Goal: Information Seeking & Learning: Learn about a topic

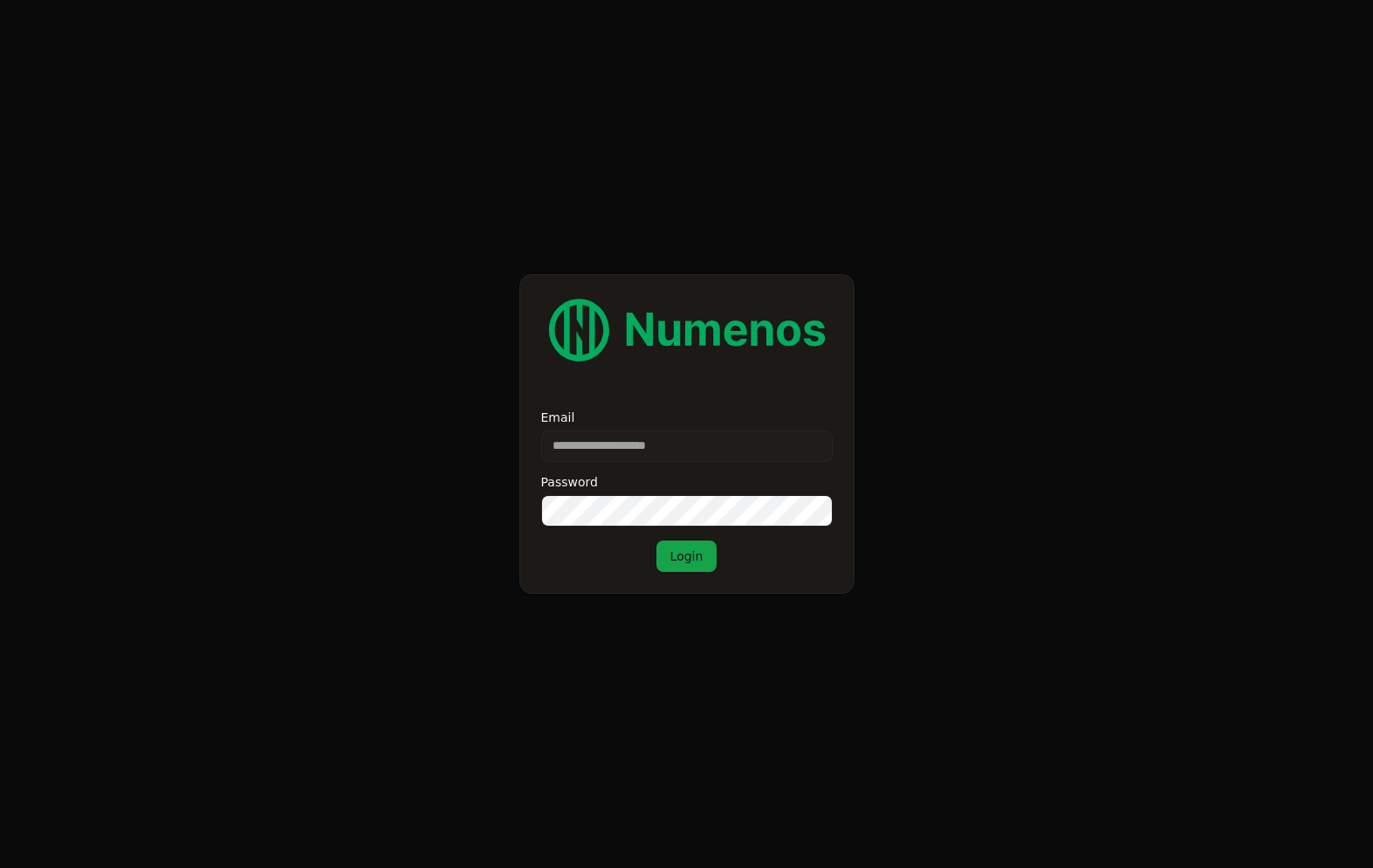
scroll to position [238, 0]
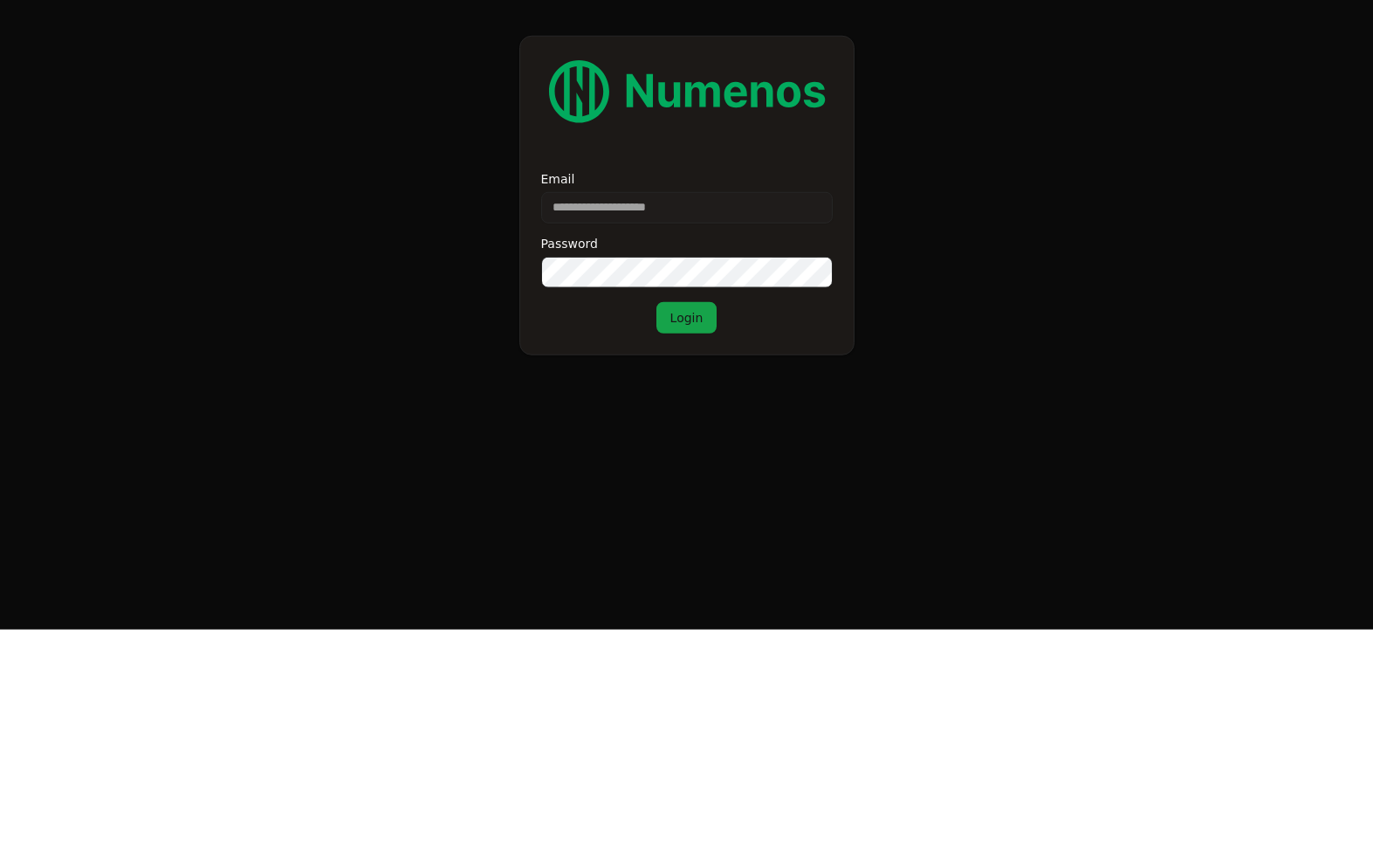
type input "**********"
click at [686, 540] on button "Login" at bounding box center [686, 555] width 61 height 31
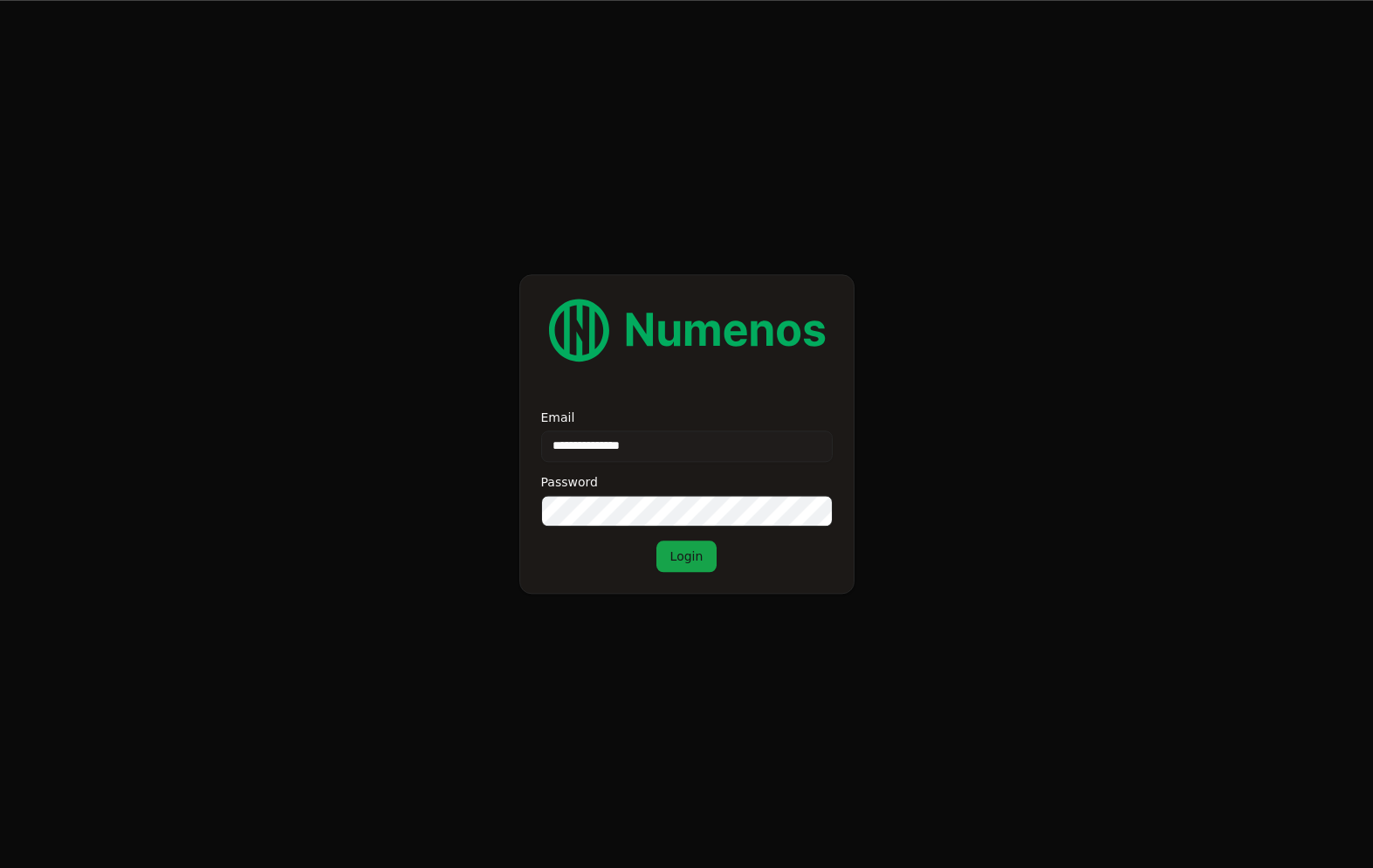
click at [700, 540] on button "Login" at bounding box center [686, 555] width 61 height 31
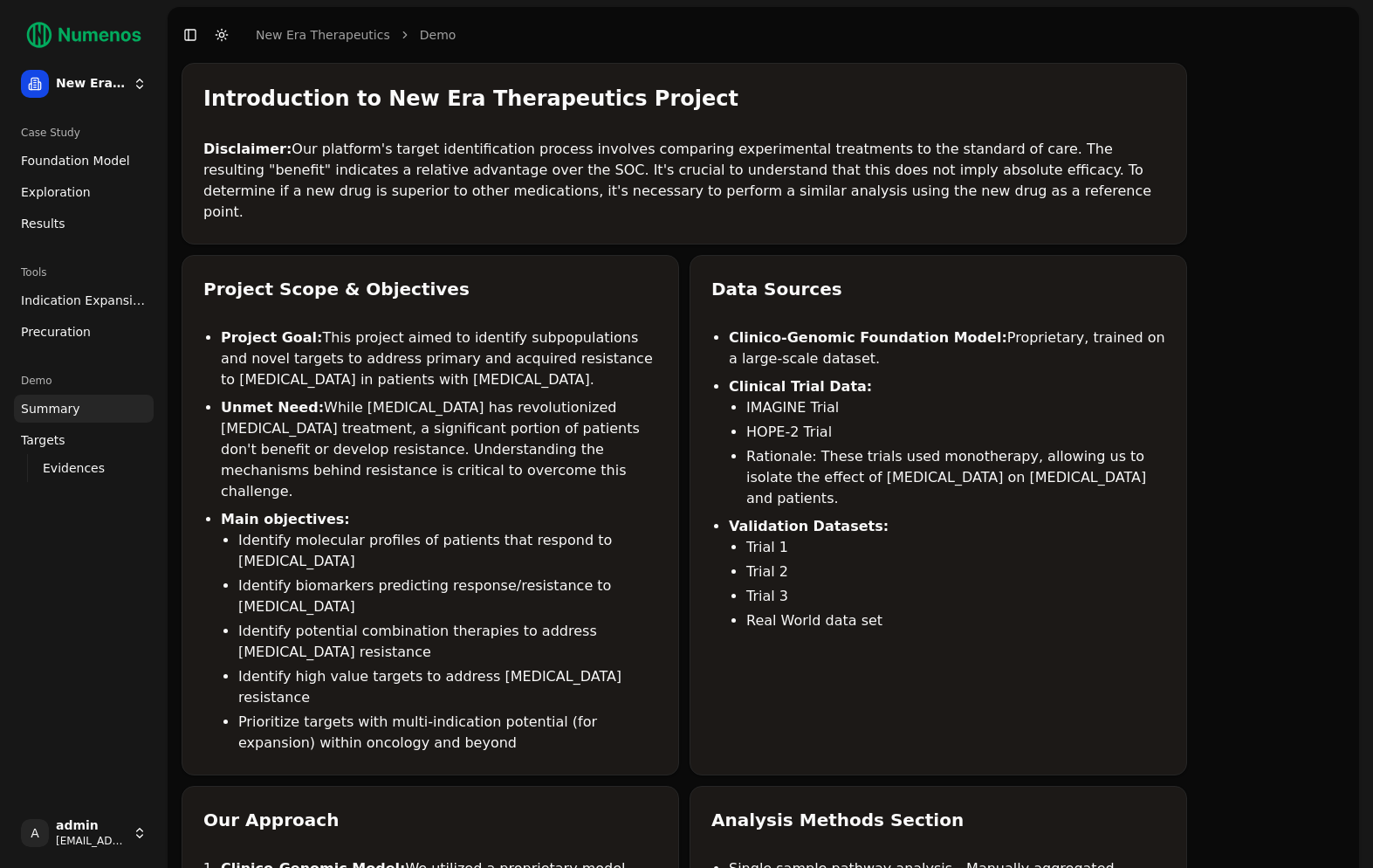
click at [35, 174] on link "Foundation Model" at bounding box center [84, 161] width 140 height 28
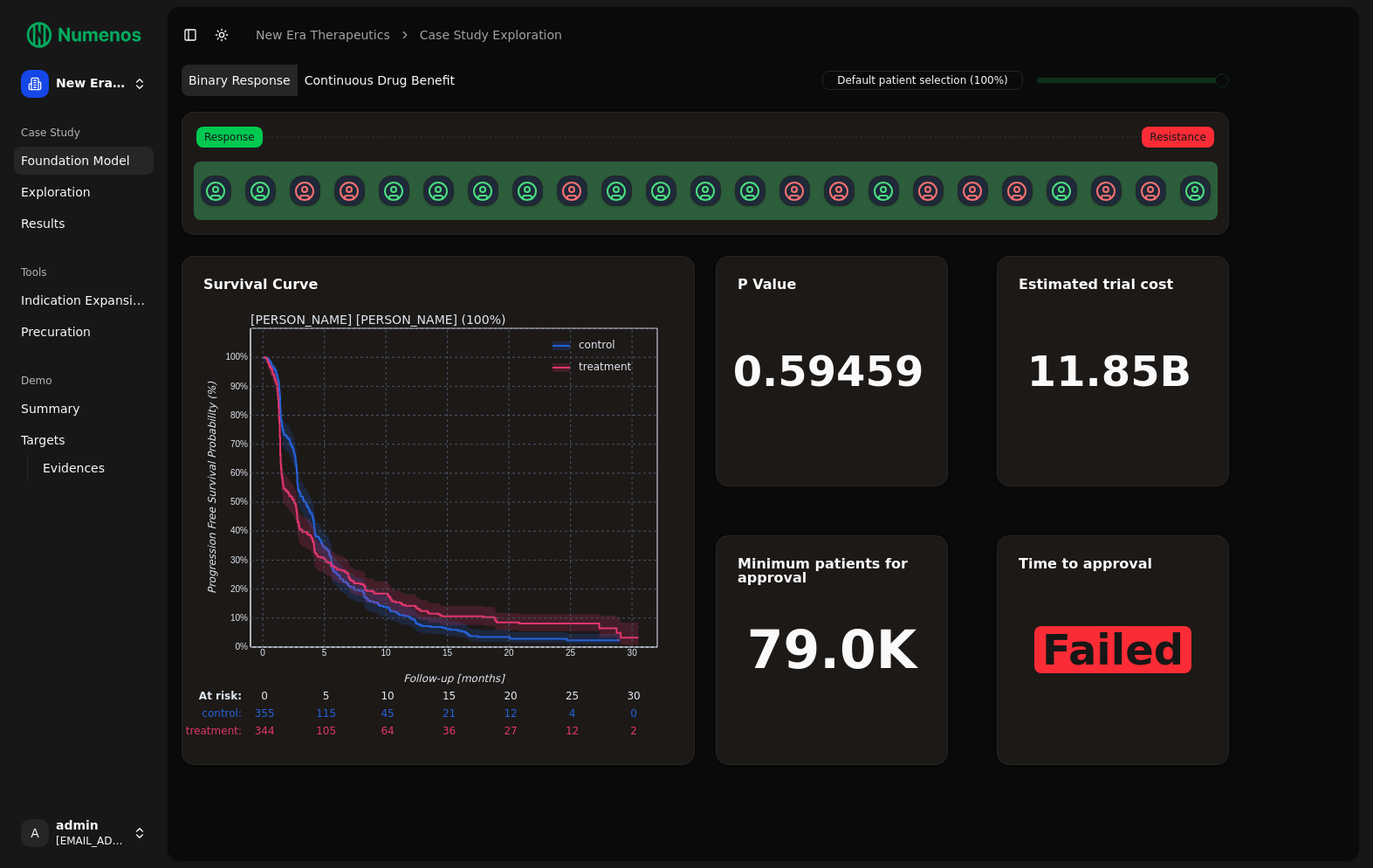
click at [449, 90] on button "Continuous Drug Benefit" at bounding box center [379, 80] width 164 height 31
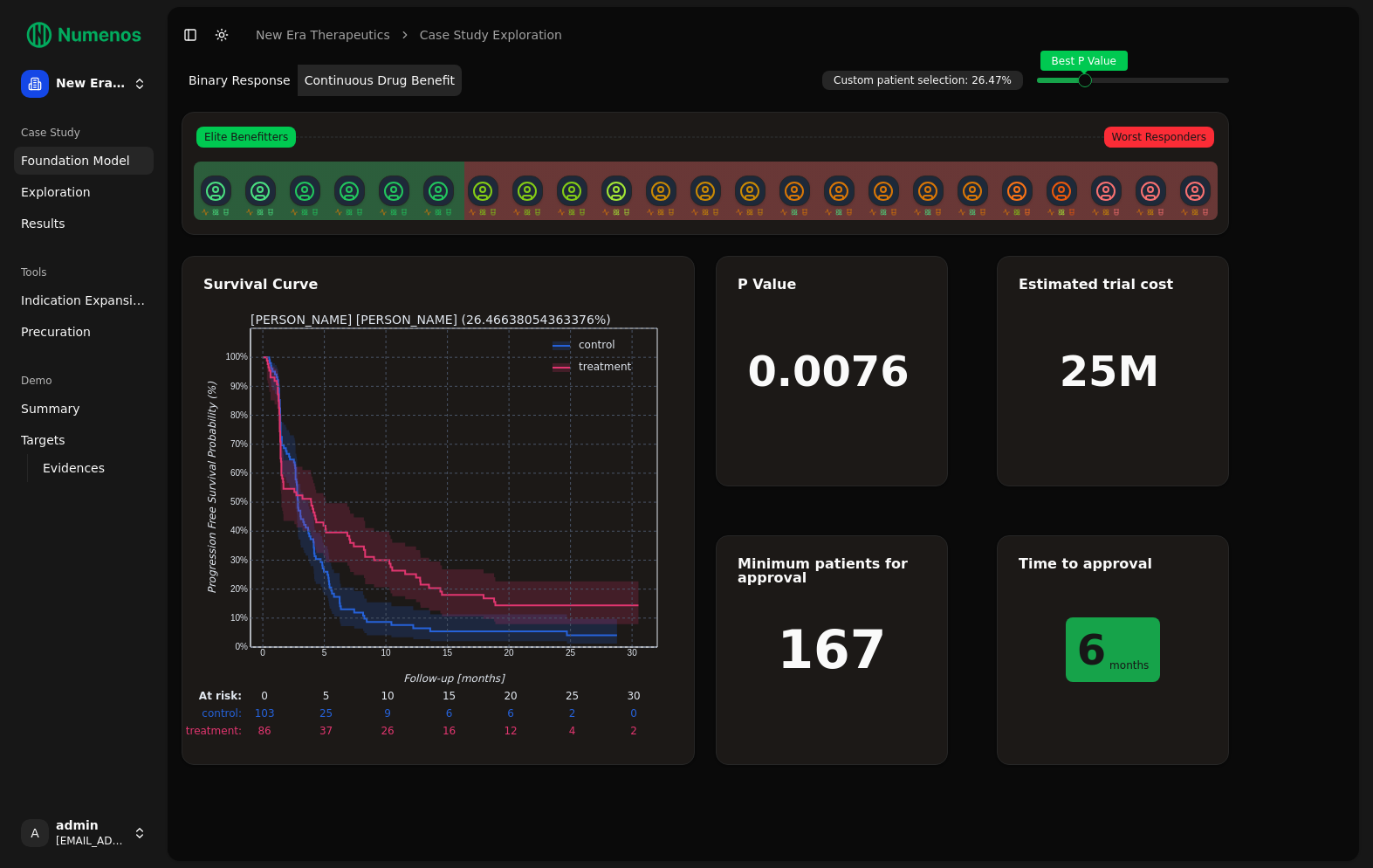
click at [262, 81] on button "Binary Response" at bounding box center [239, 80] width 116 height 31
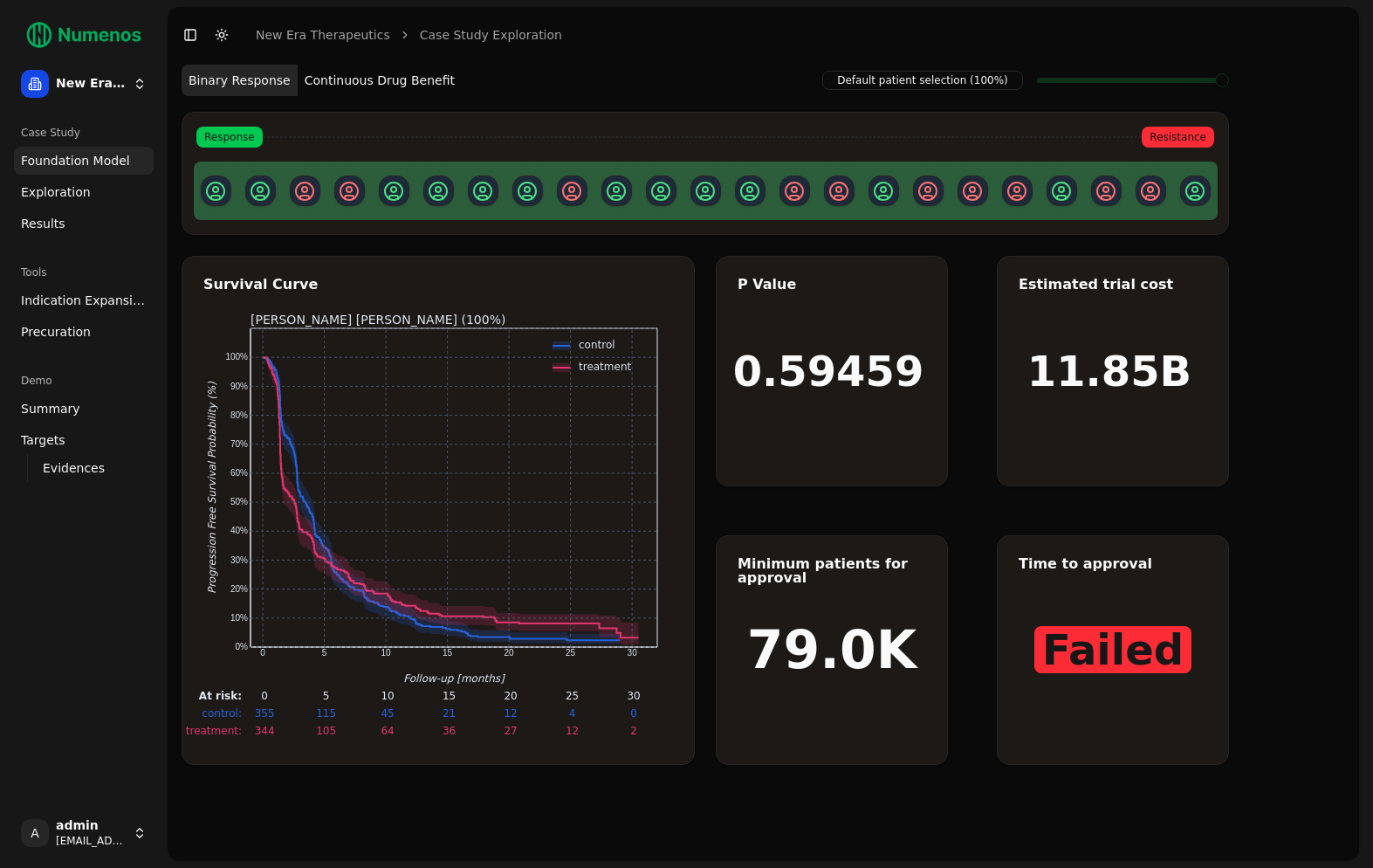
click at [30, 193] on span "Exploration" at bounding box center [56, 192] width 70 height 18
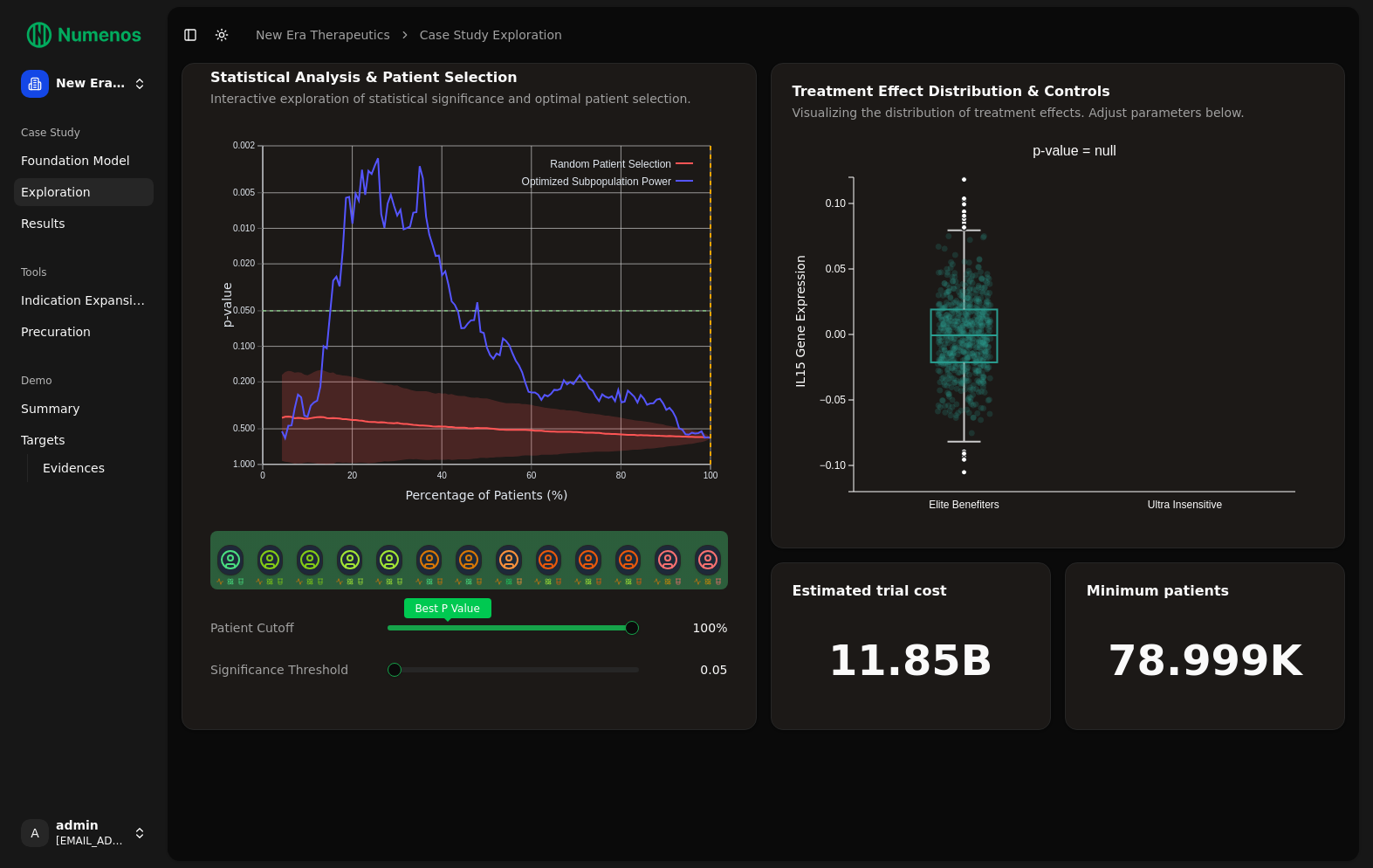
click at [24, 235] on link "Results" at bounding box center [84, 224] width 140 height 28
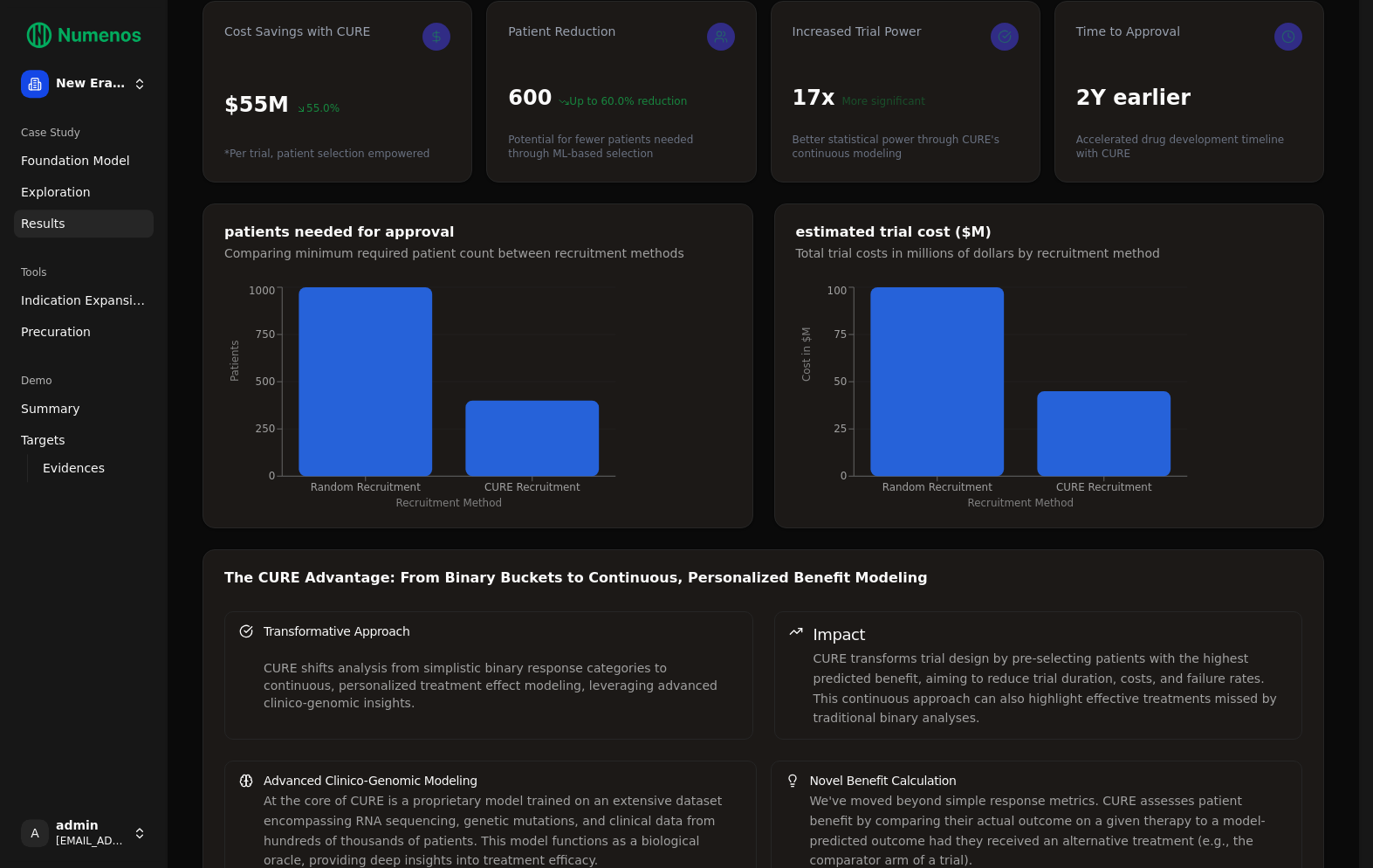
scroll to position [159, 0]
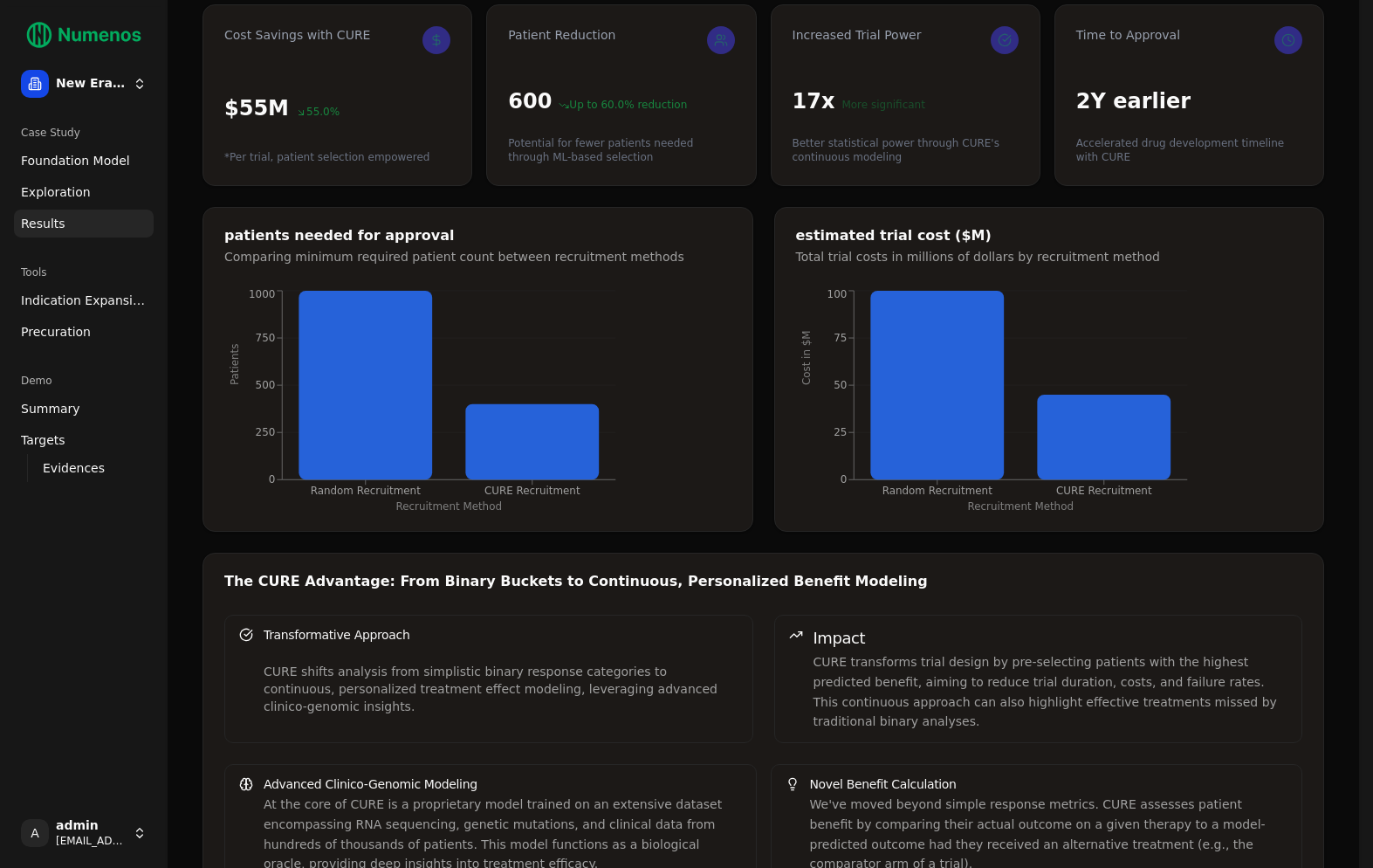
click at [38, 299] on span "Indication Expansion" at bounding box center [84, 300] width 126 height 18
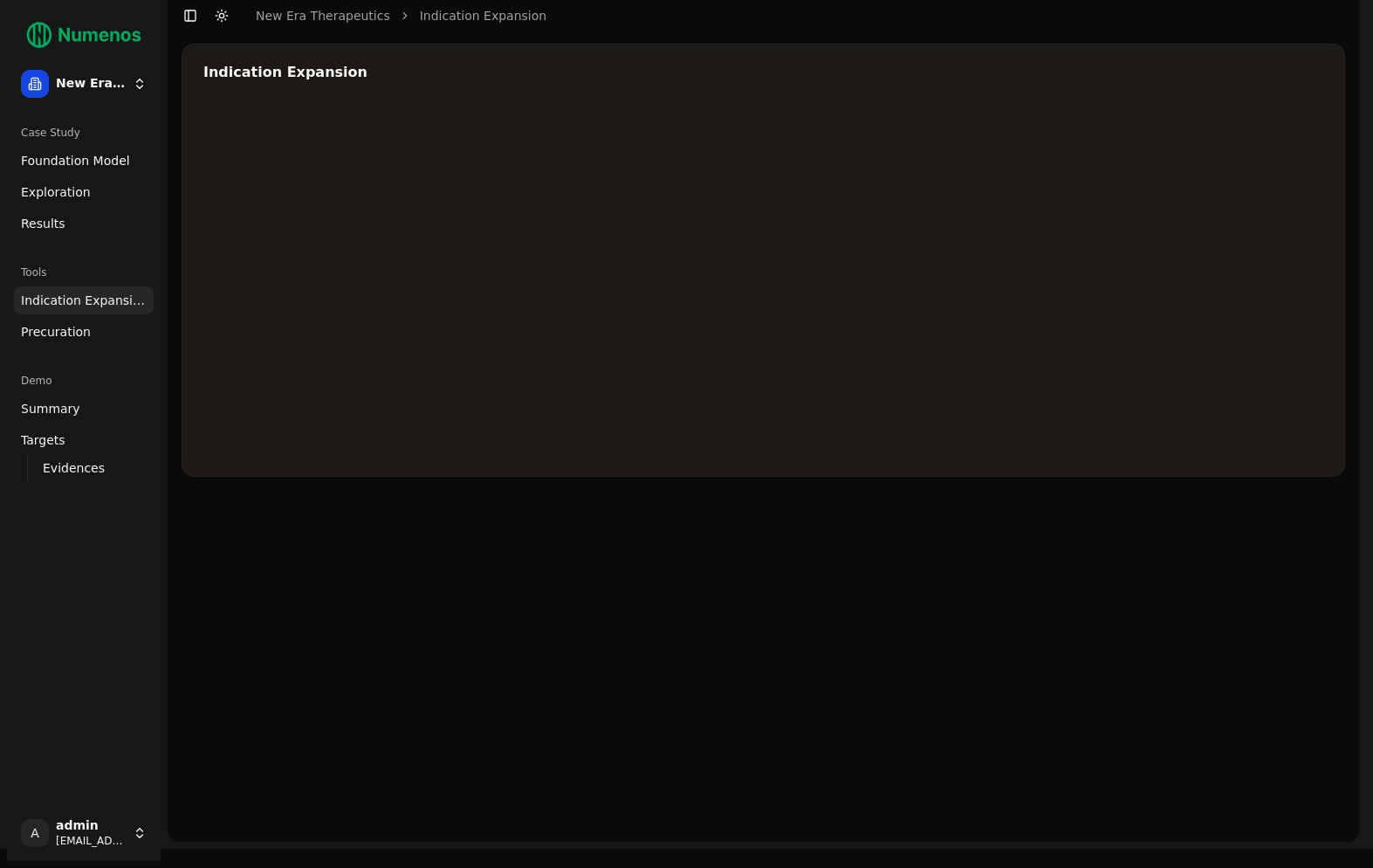
click at [50, 339] on span "Precuration" at bounding box center [56, 332] width 70 height 18
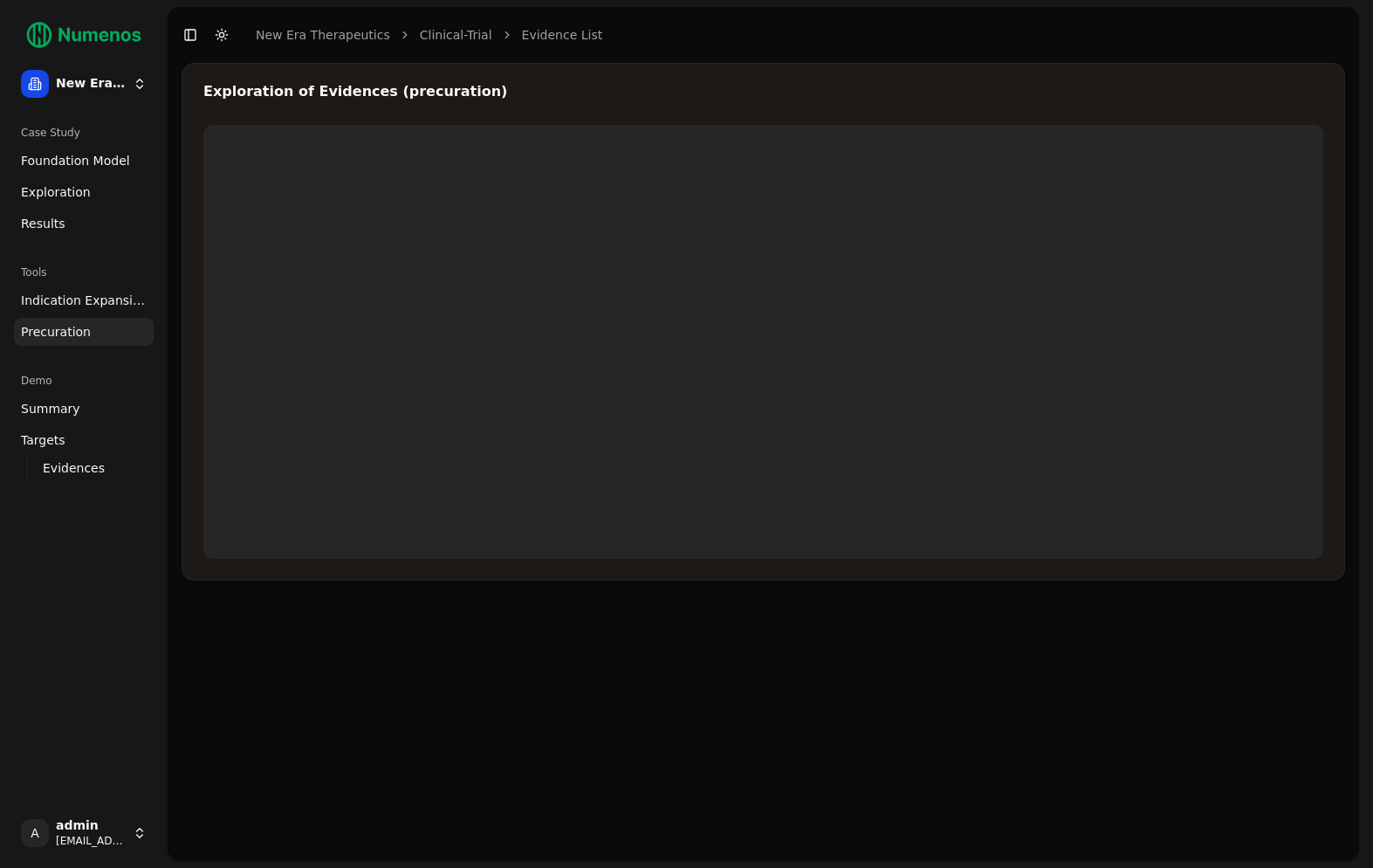
click at [34, 311] on link "Indication Expansion" at bounding box center [84, 300] width 140 height 28
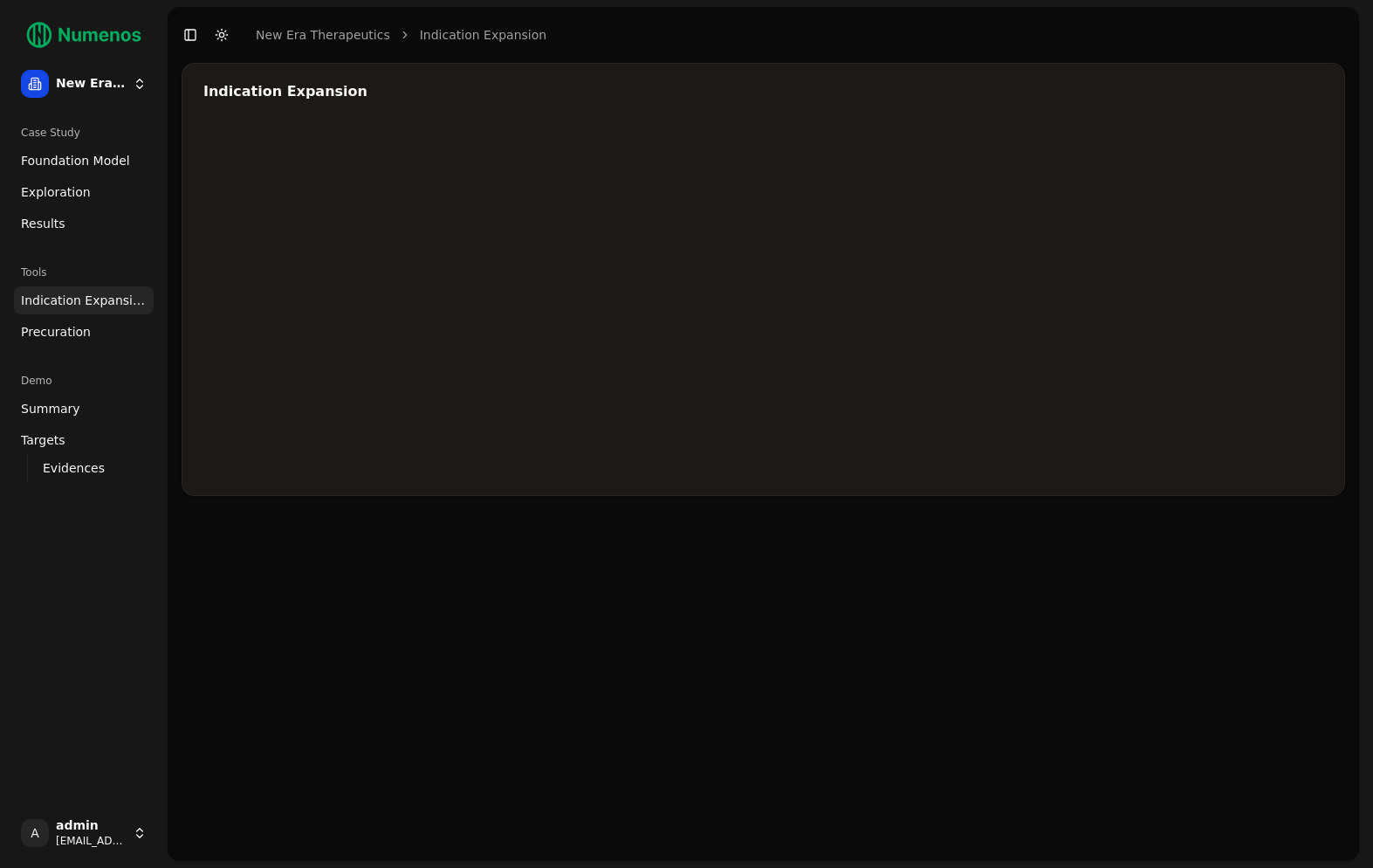
click at [108, 180] on link "Exploration" at bounding box center [84, 192] width 140 height 28
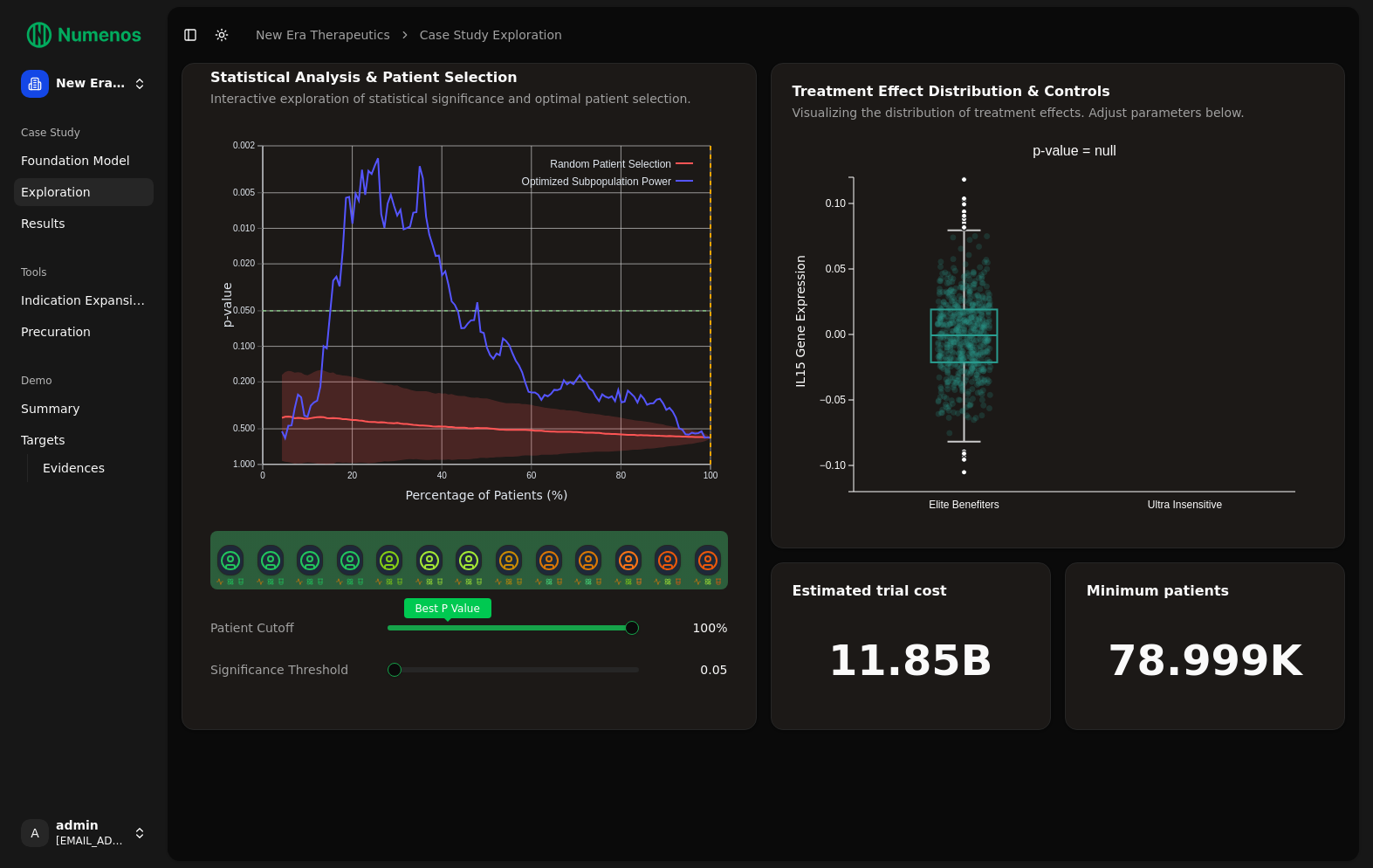
click at [117, 181] on link "Exploration" at bounding box center [84, 192] width 140 height 28
click at [121, 169] on span "Foundation Model" at bounding box center [75, 161] width 109 height 18
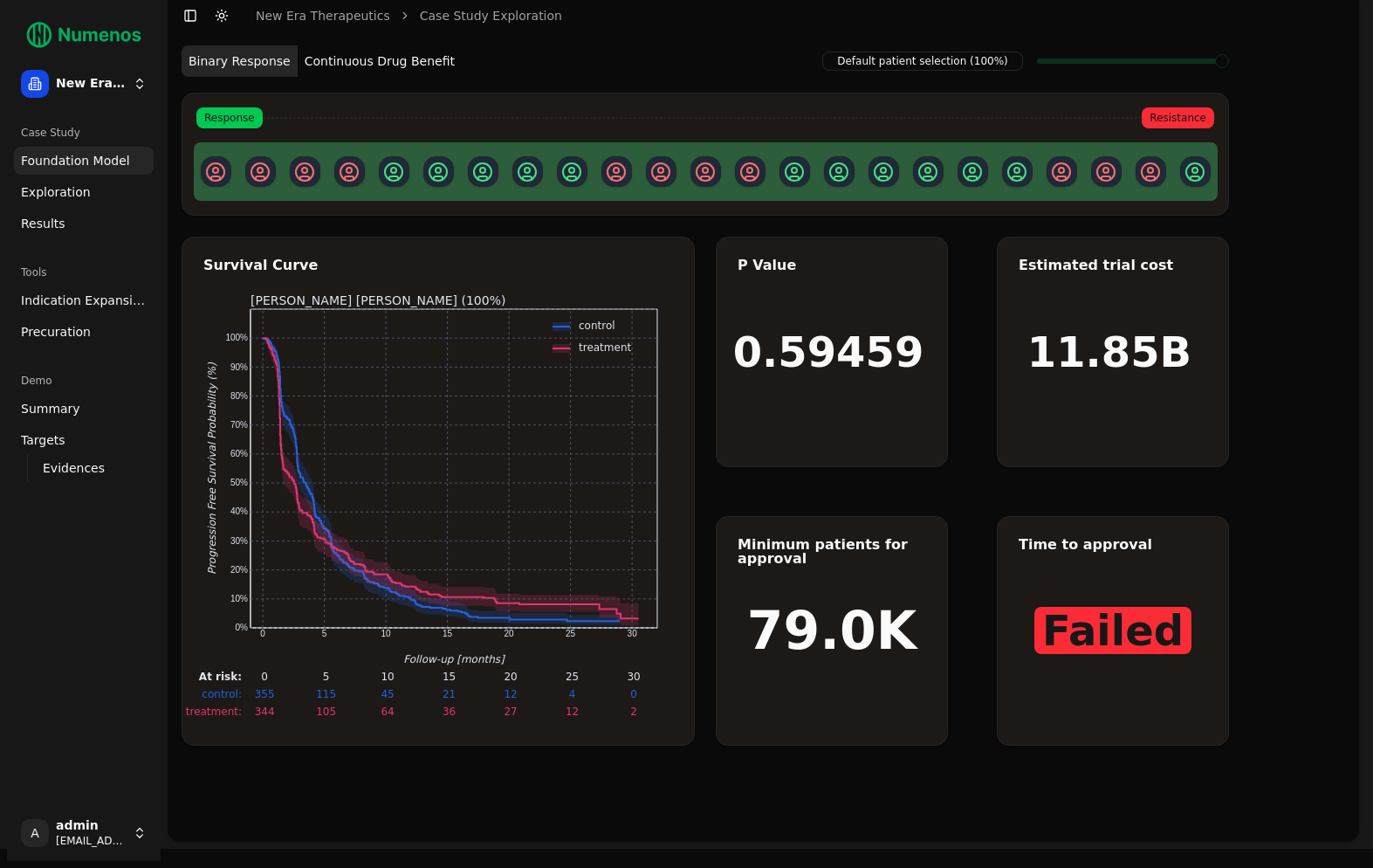
scroll to position [55, 0]
click at [39, 202] on link "Exploration" at bounding box center [84, 192] width 140 height 28
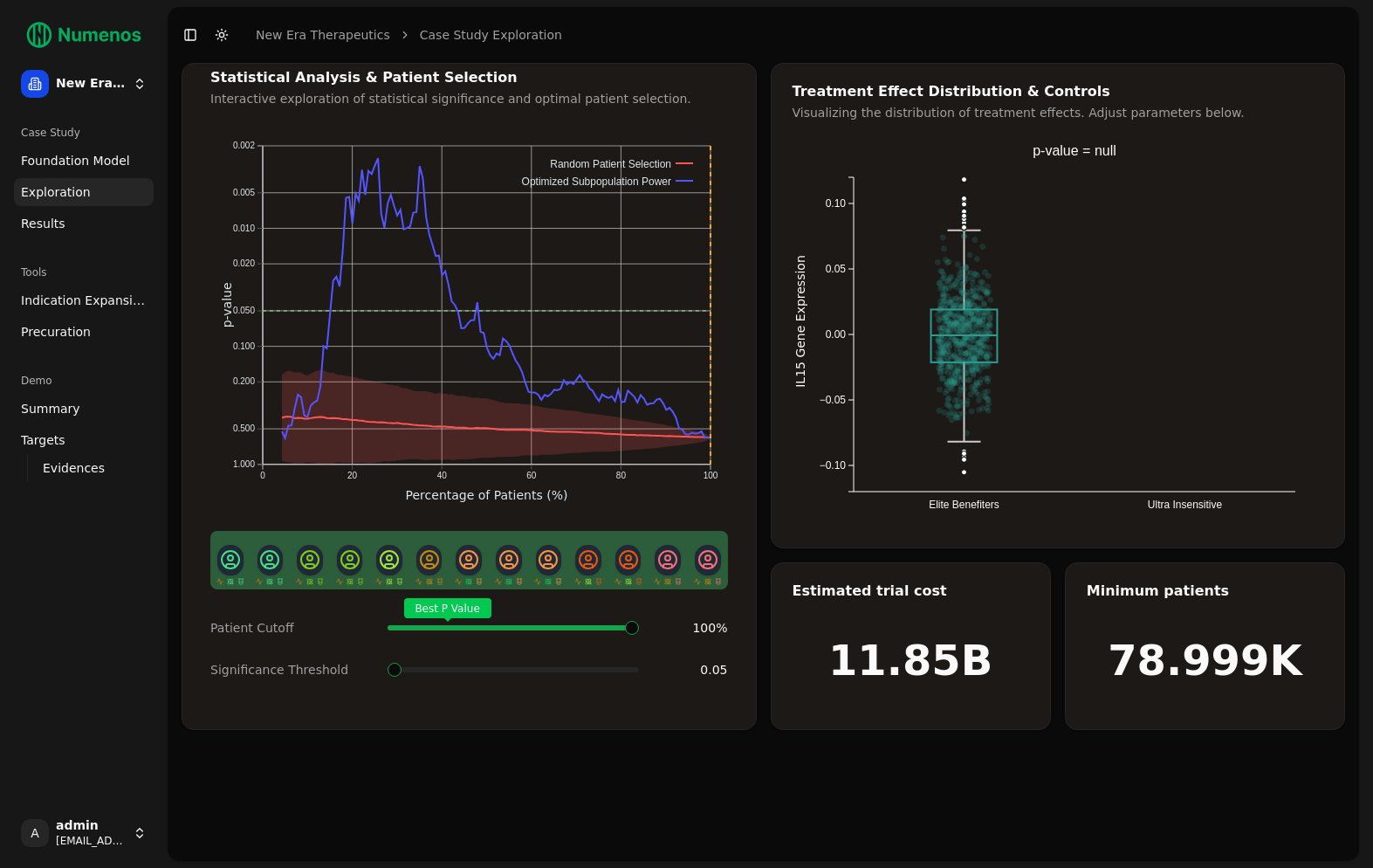
click at [60, 173] on link "Foundation Model" at bounding box center [84, 161] width 140 height 28
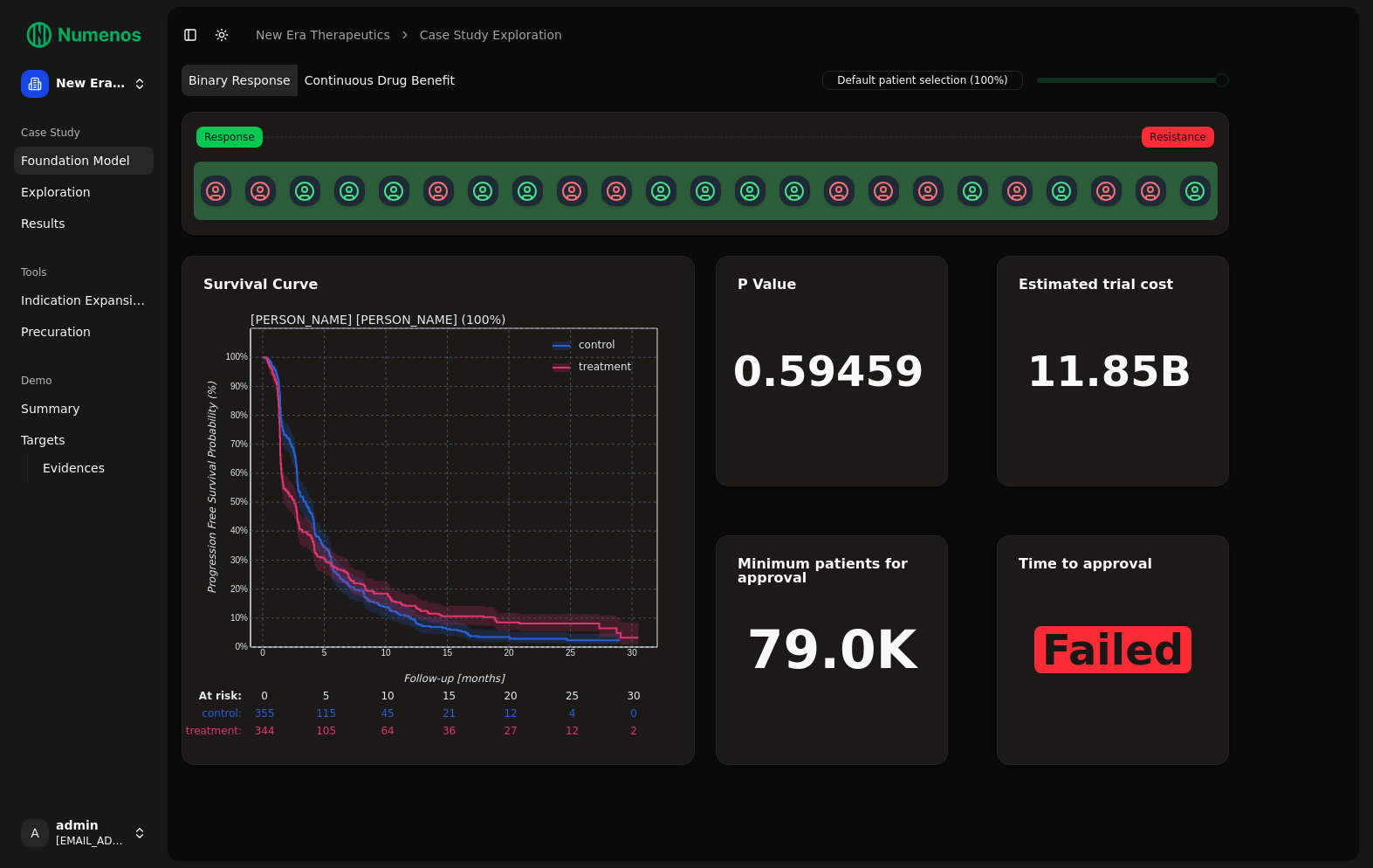
click at [55, 291] on span "Indication Expansion" at bounding box center [84, 300] width 126 height 18
click at [47, 214] on span "Results" at bounding box center [43, 223] width 44 height 18
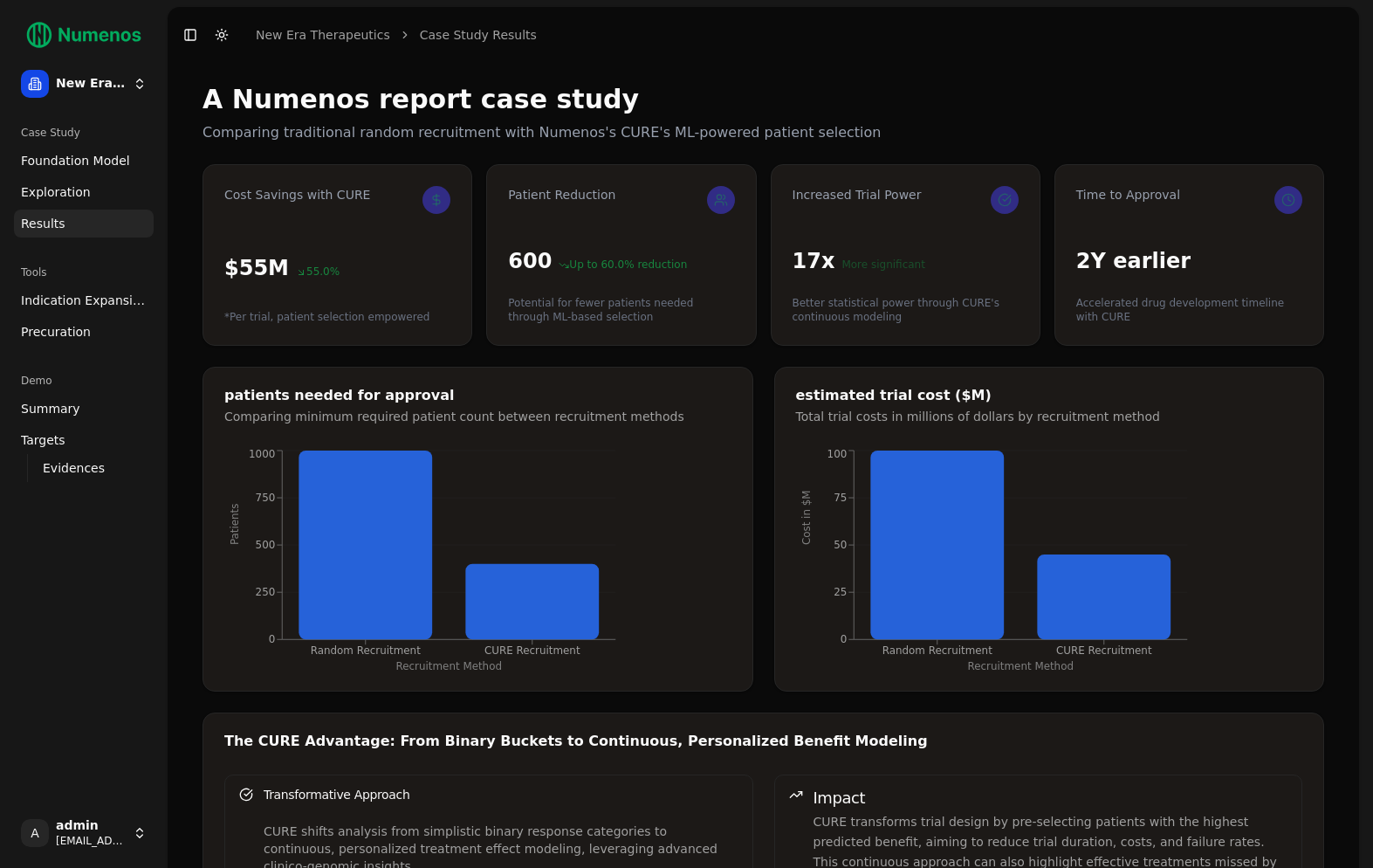
click at [67, 291] on span "Indication Expansion" at bounding box center [84, 300] width 126 height 18
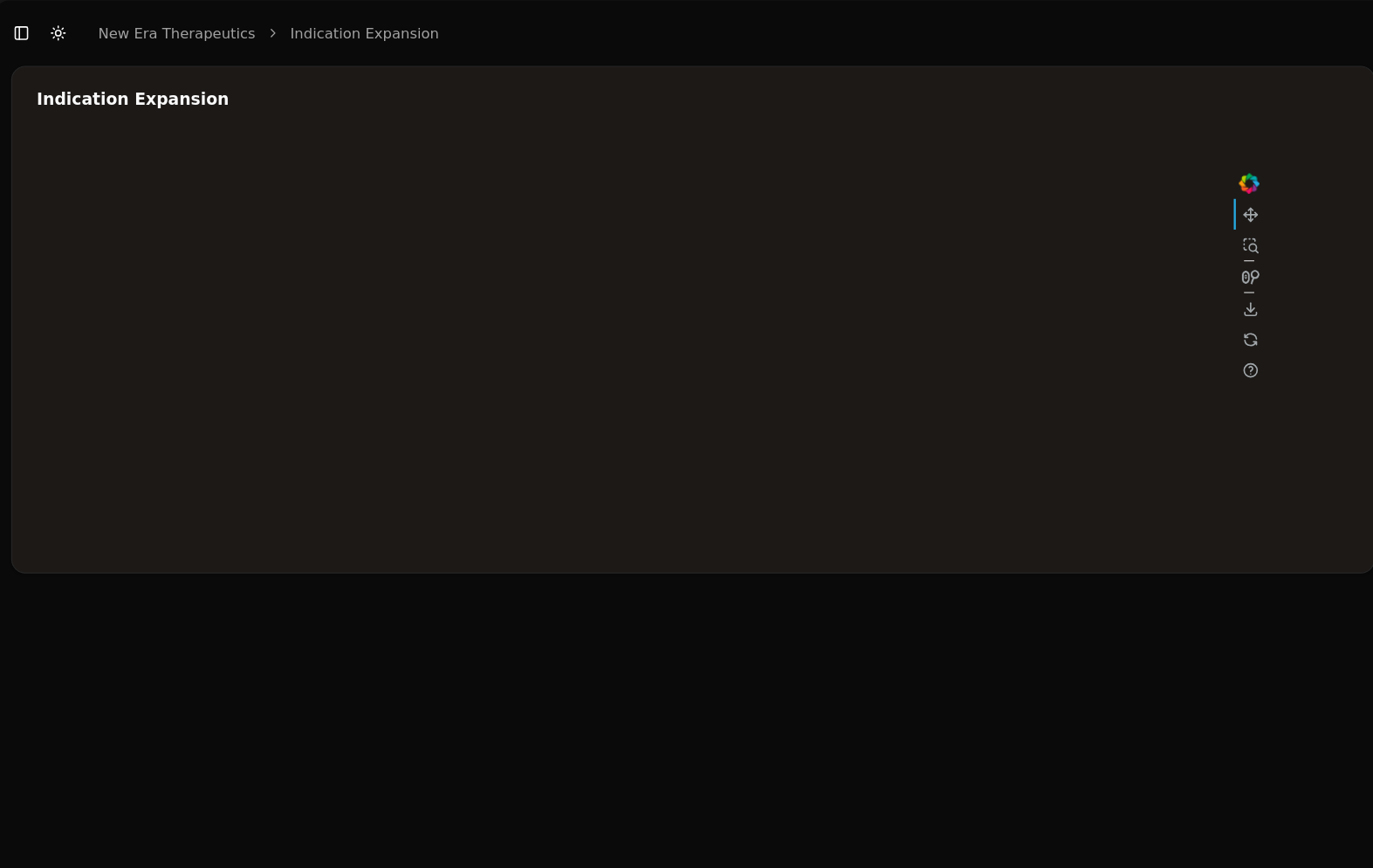
click at [904, 213] on div at bounding box center [727, 299] width 1048 height 349
click at [741, 249] on div at bounding box center [727, 299] width 1048 height 349
click at [905, 213] on div at bounding box center [727, 299] width 1048 height 349
click at [308, 444] on div at bounding box center [727, 299] width 1048 height 349
click at [766, 248] on div at bounding box center [727, 299] width 1048 height 349
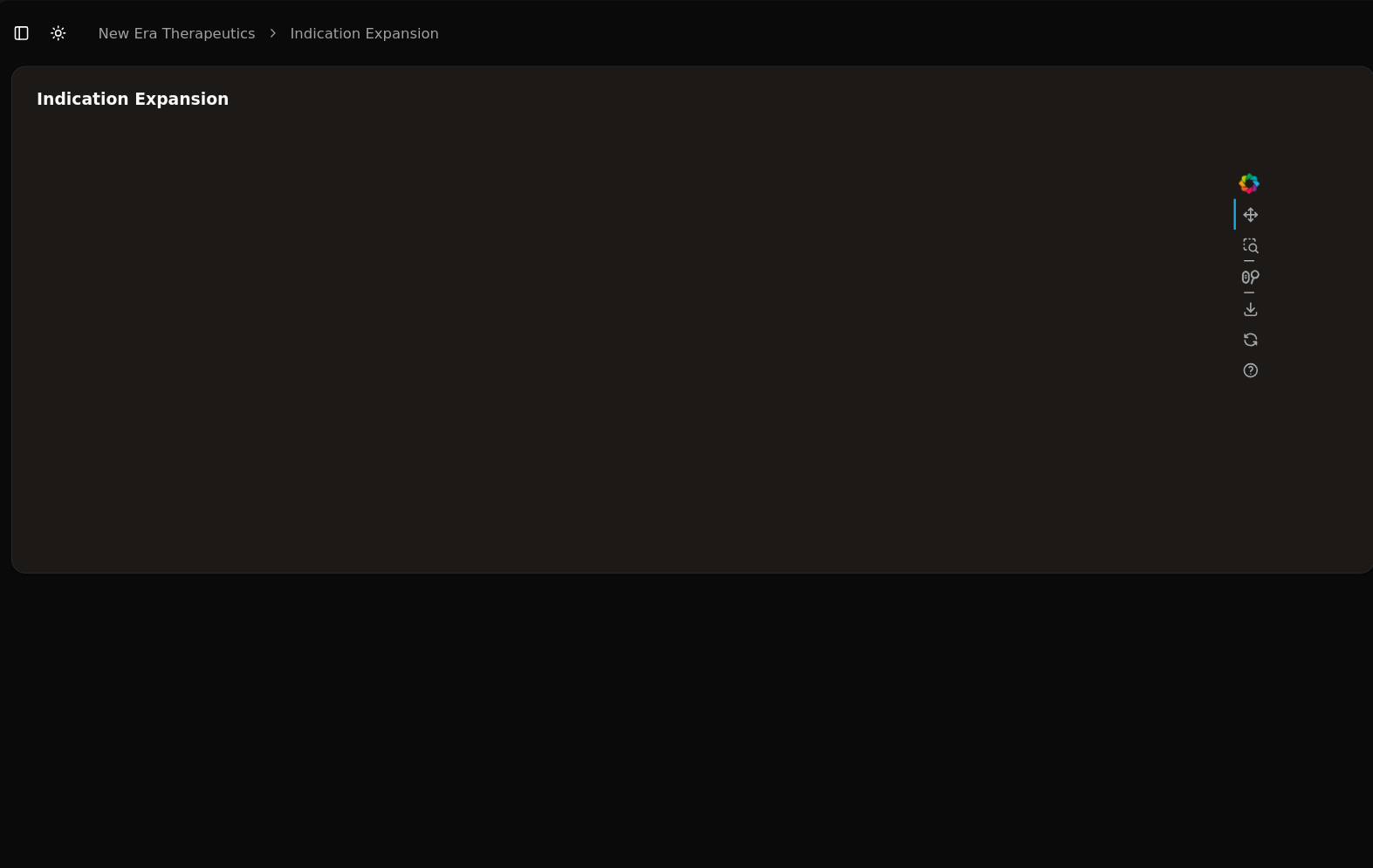
click at [648, 283] on div at bounding box center [727, 299] width 1048 height 349
click at [665, 289] on div at bounding box center [727, 299] width 1048 height 349
click at [748, 245] on div at bounding box center [727, 299] width 1048 height 349
click at [773, 244] on div at bounding box center [727, 299] width 1048 height 349
click at [772, 230] on div at bounding box center [727, 299] width 1048 height 349
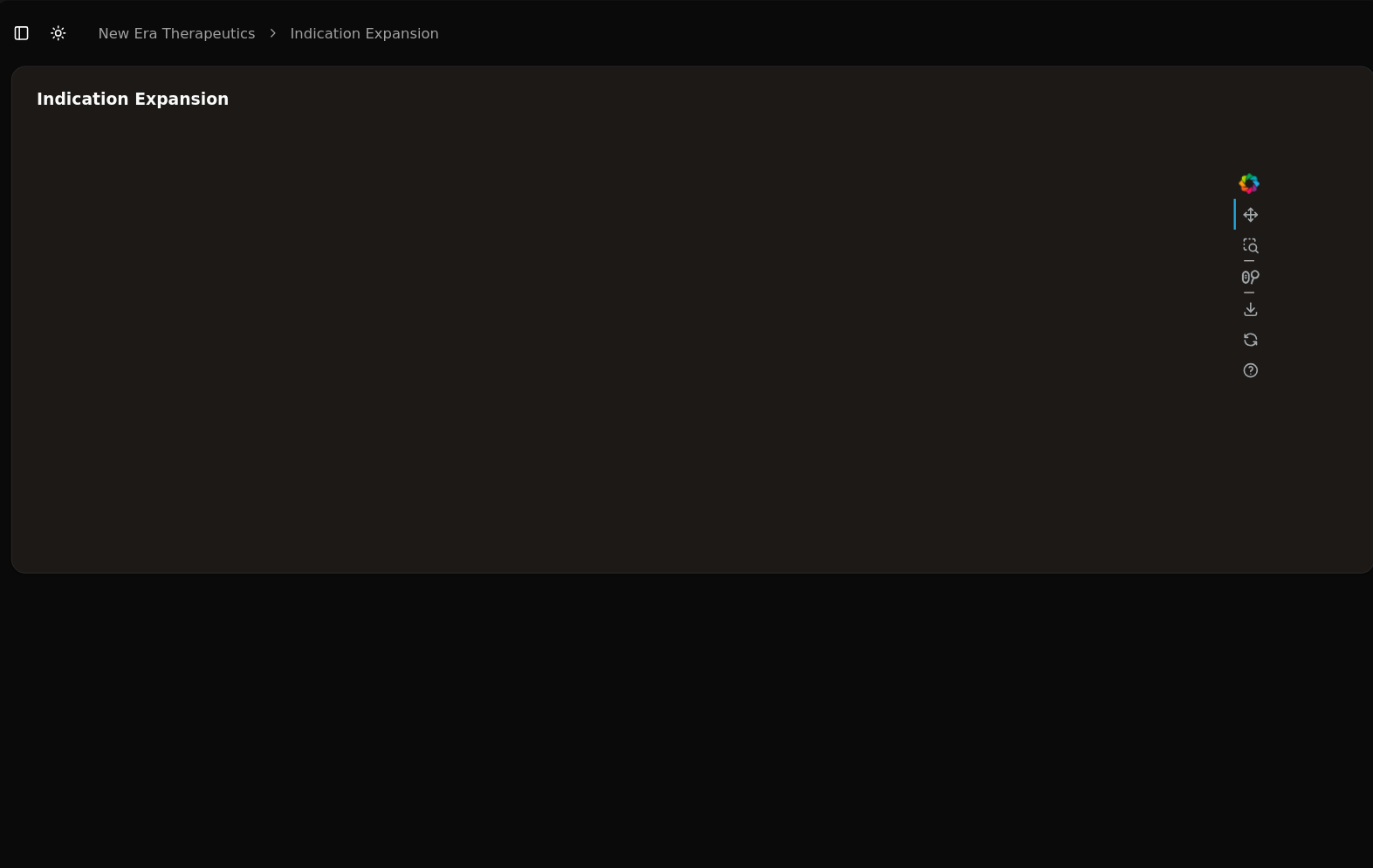
click at [770, 252] on div at bounding box center [727, 299] width 1048 height 349
click at [656, 322] on div at bounding box center [727, 299] width 1048 height 349
click at [204, 321] on div at bounding box center [727, 299] width 1048 height 349
click at [748, 252] on div at bounding box center [727, 299] width 1048 height 349
click at [774, 241] on div at bounding box center [727, 299] width 1048 height 349
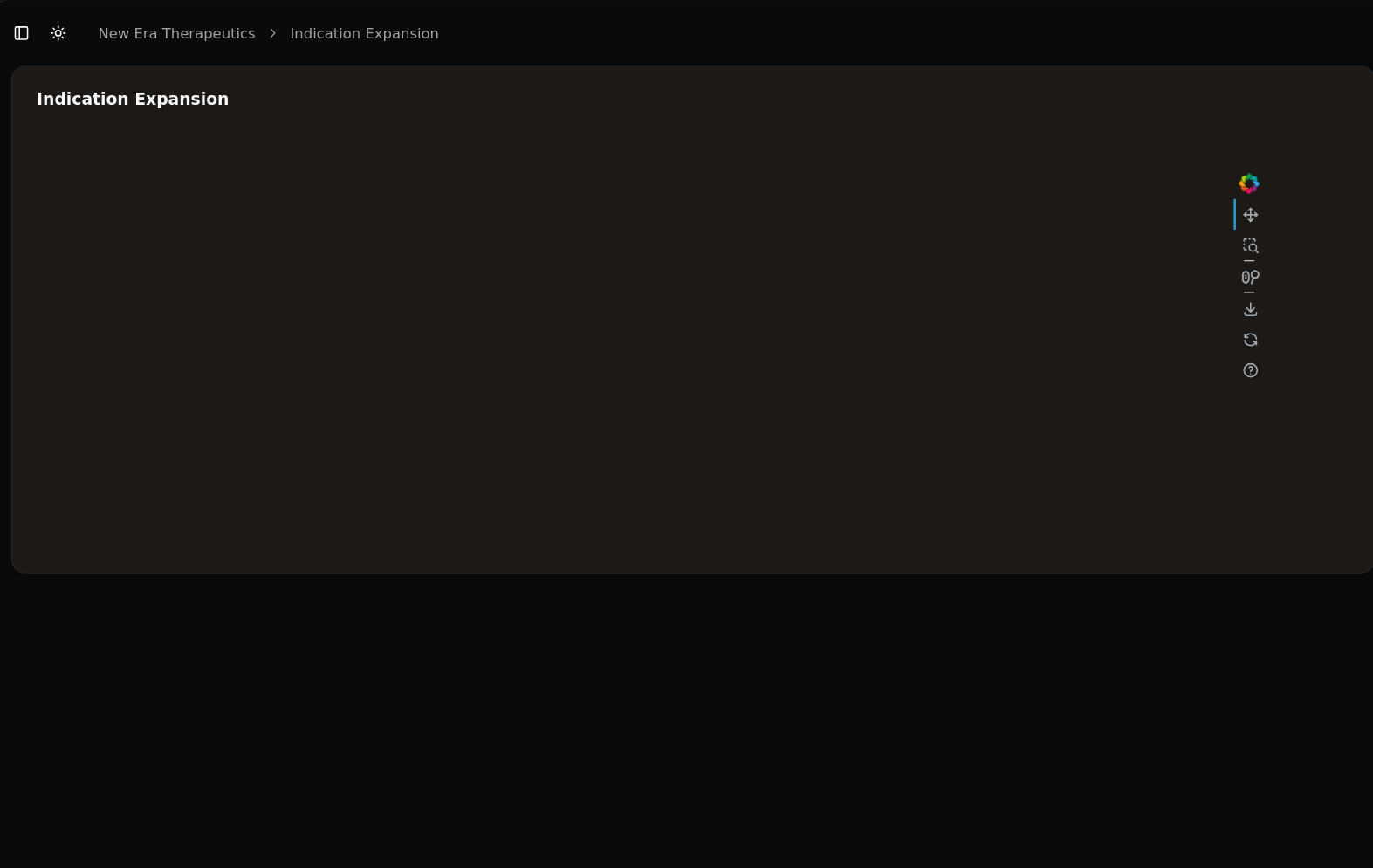
click at [671, 330] on div at bounding box center [727, 299] width 1048 height 349
click at [772, 228] on div at bounding box center [727, 299] width 1048 height 349
click at [770, 247] on div at bounding box center [727, 299] width 1048 height 349
click at [647, 283] on div at bounding box center [727, 299] width 1048 height 349
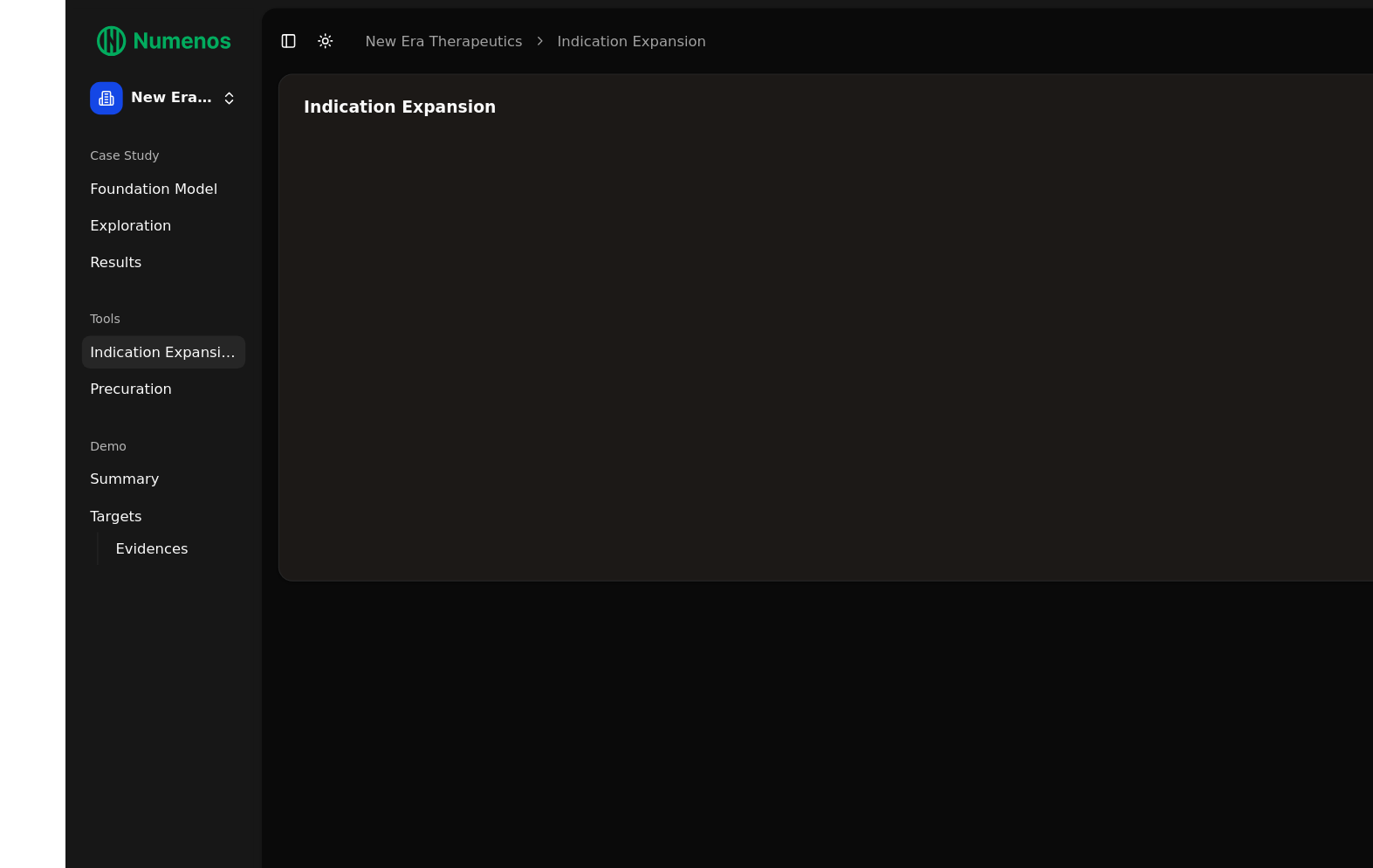
click at [104, 152] on span "Foundation Model" at bounding box center [75, 161] width 109 height 18
click at [77, 193] on span "Exploration" at bounding box center [56, 192] width 70 height 18
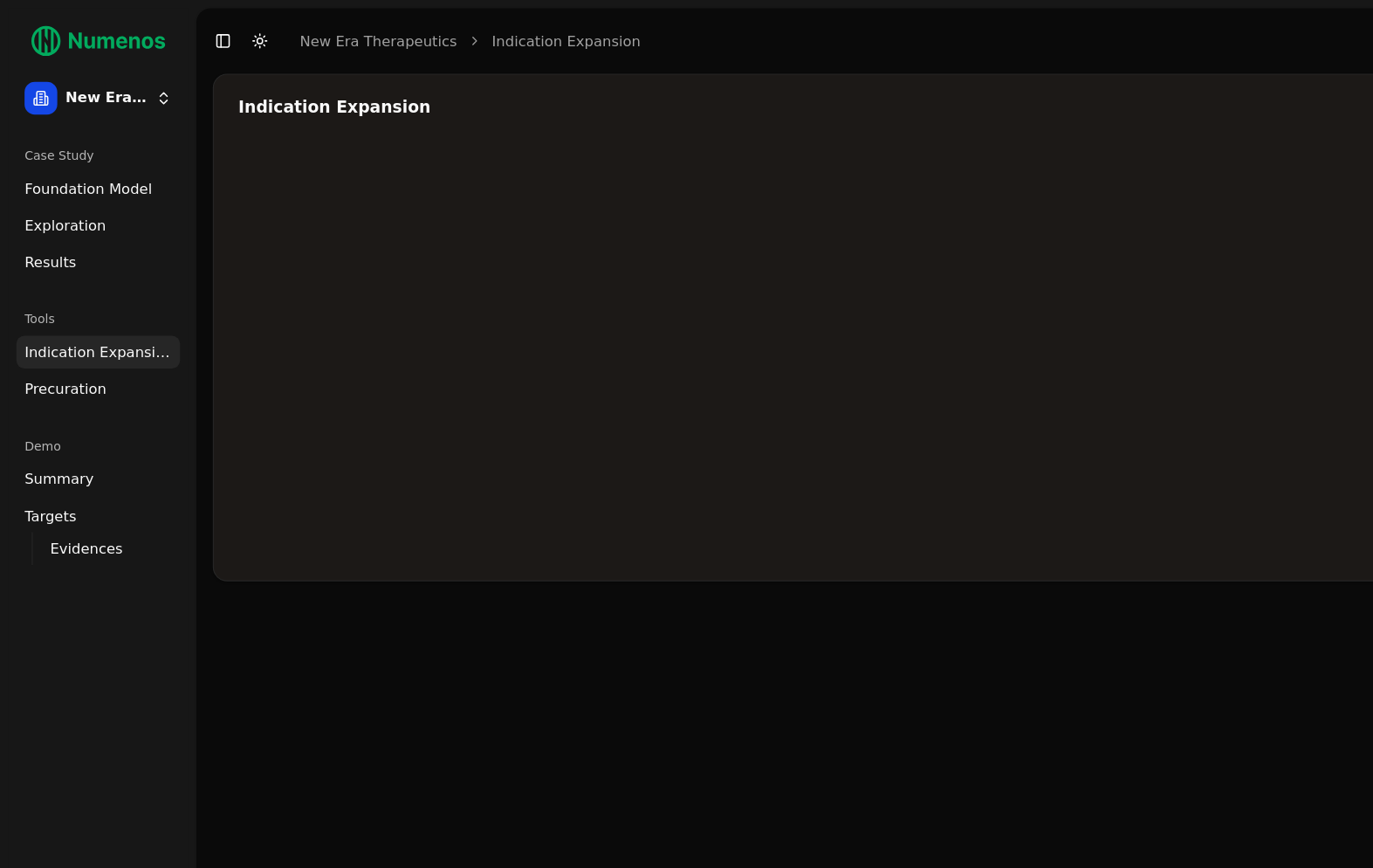
click at [115, 162] on span "Foundation Model" at bounding box center [75, 161] width 109 height 18
click at [113, 160] on span "Foundation Model" at bounding box center [75, 161] width 109 height 18
click at [113, 159] on span "Foundation Model" at bounding box center [75, 161] width 109 height 18
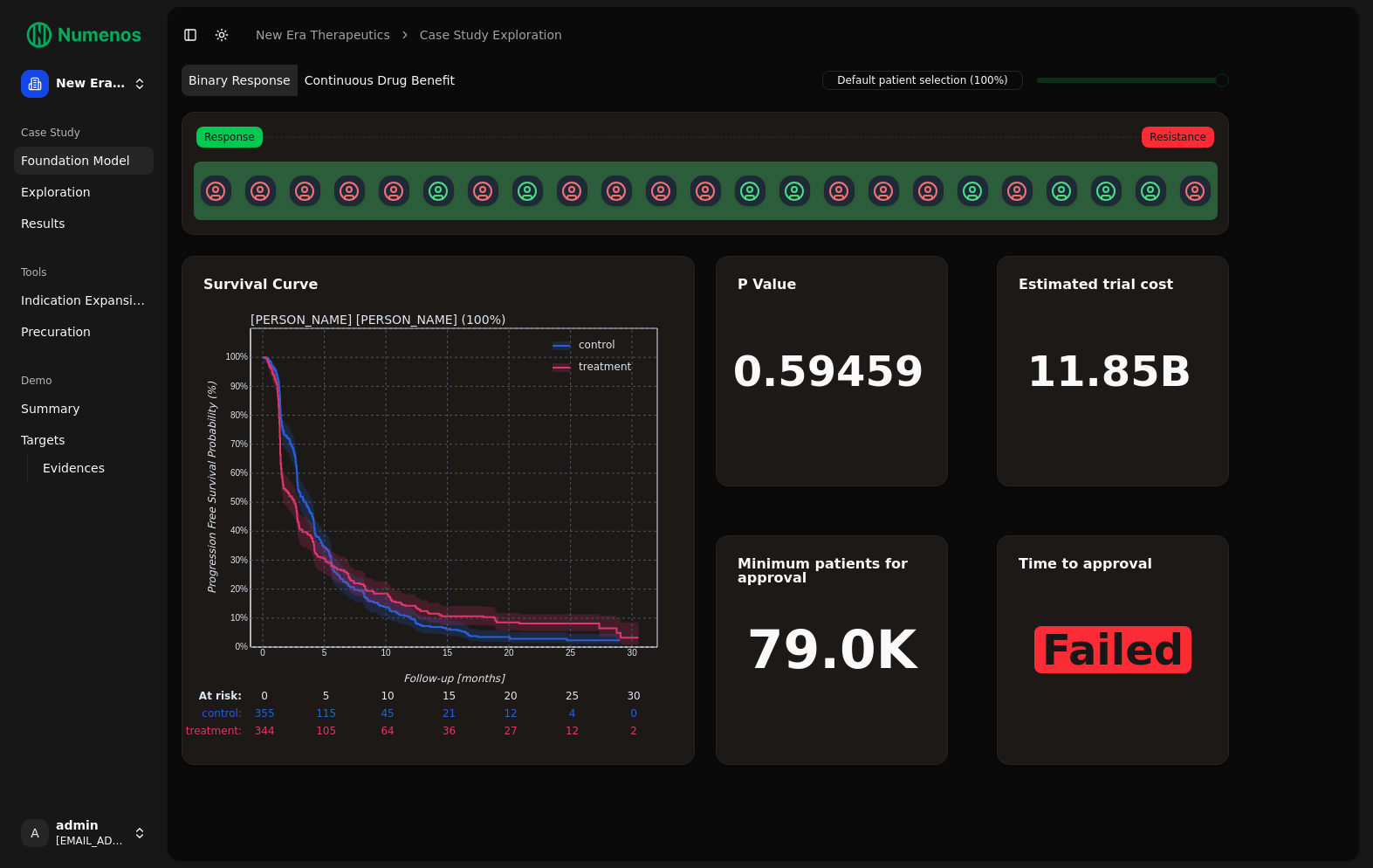
click at [413, 78] on button "Continuous Drug Benefit" at bounding box center [379, 80] width 164 height 31
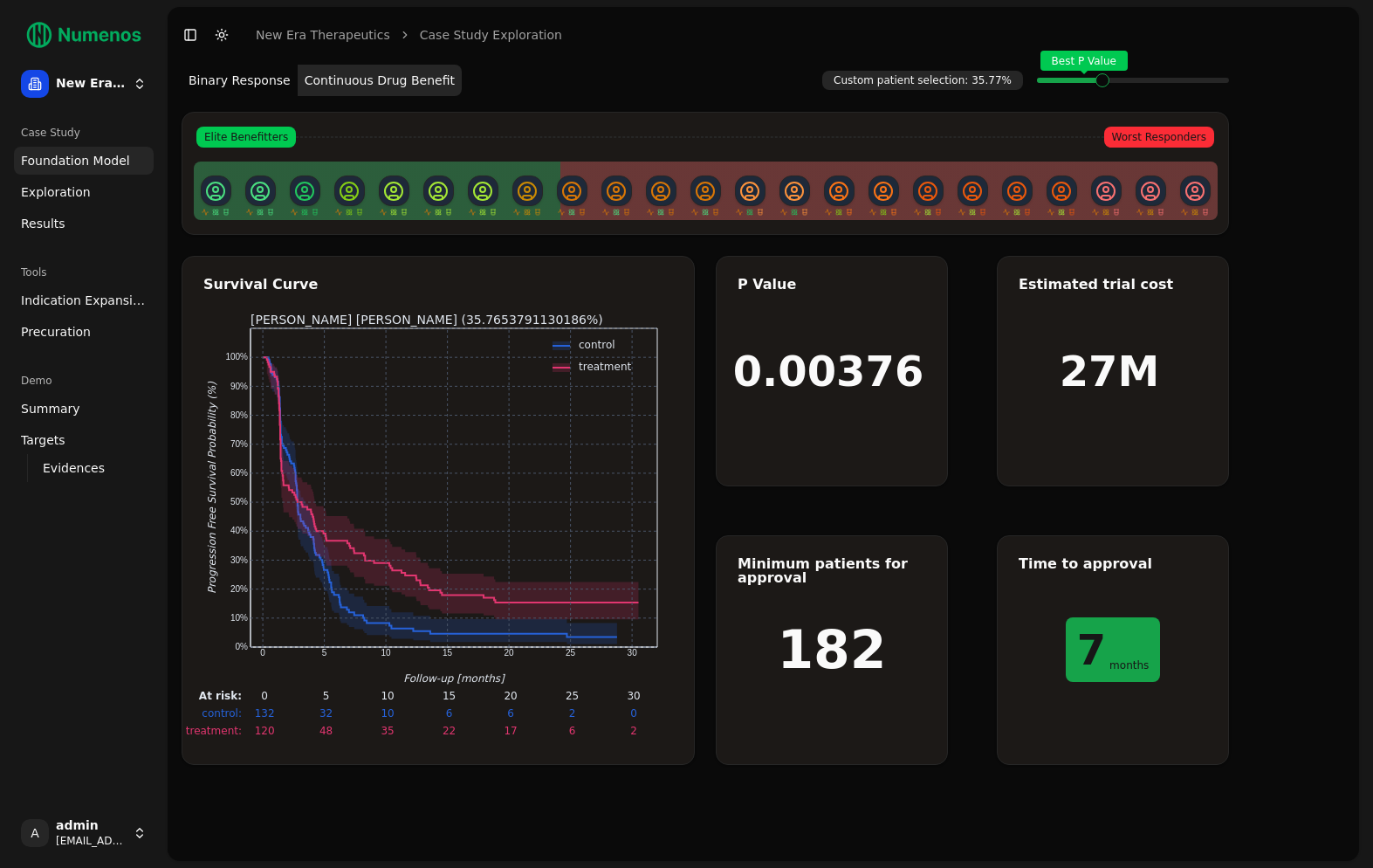
click at [78, 196] on span "Exploration" at bounding box center [56, 192] width 70 height 18
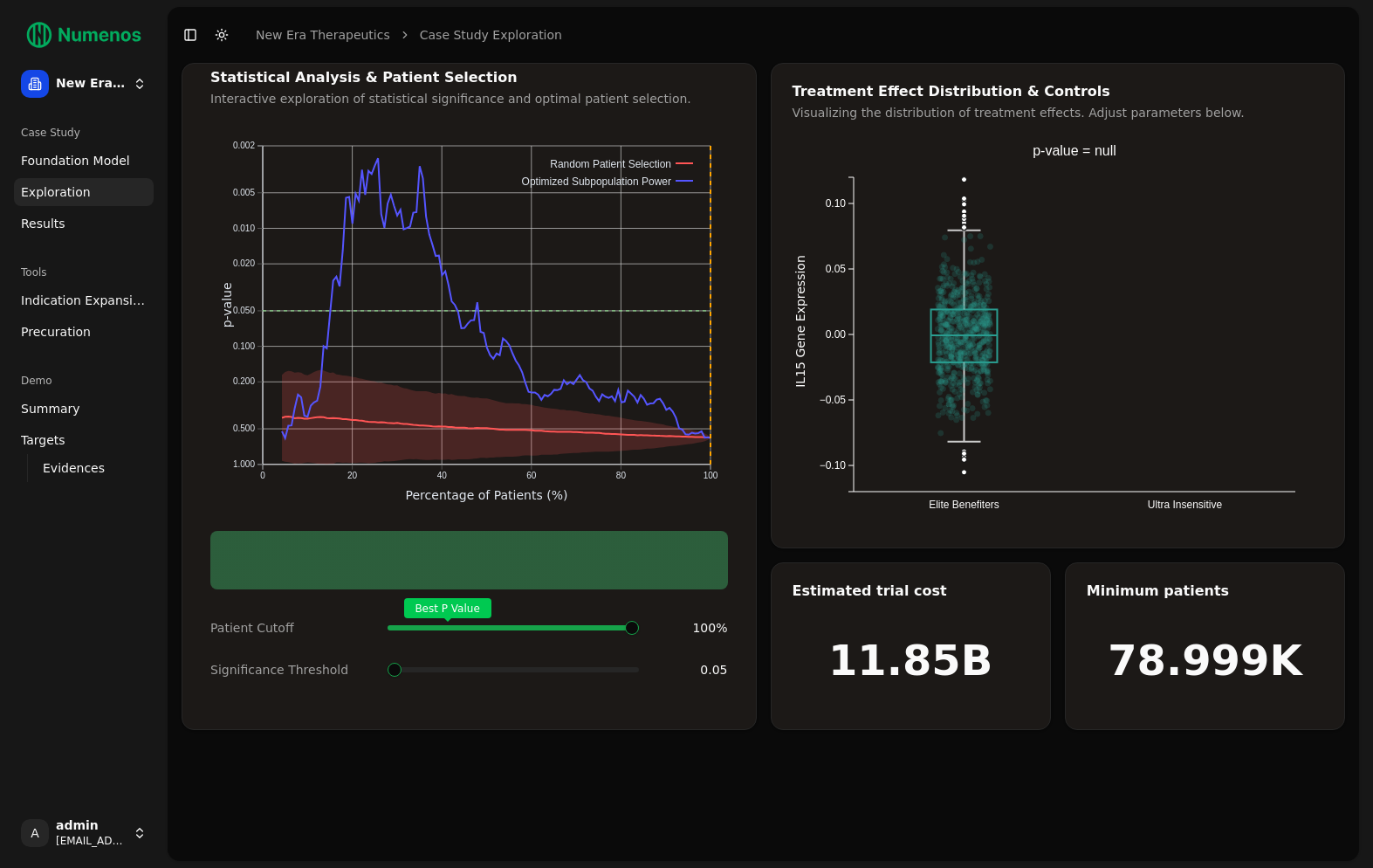
click at [81, 191] on span "Exploration" at bounding box center [56, 192] width 70 height 18
click at [255, 176] on icon "0 20 40 60 80 100 0.002 0.005 0.010 0.020 0.050 0.100 0.200 0.500 1.000 Percent…" at bounding box center [469, 322] width 518 height 389
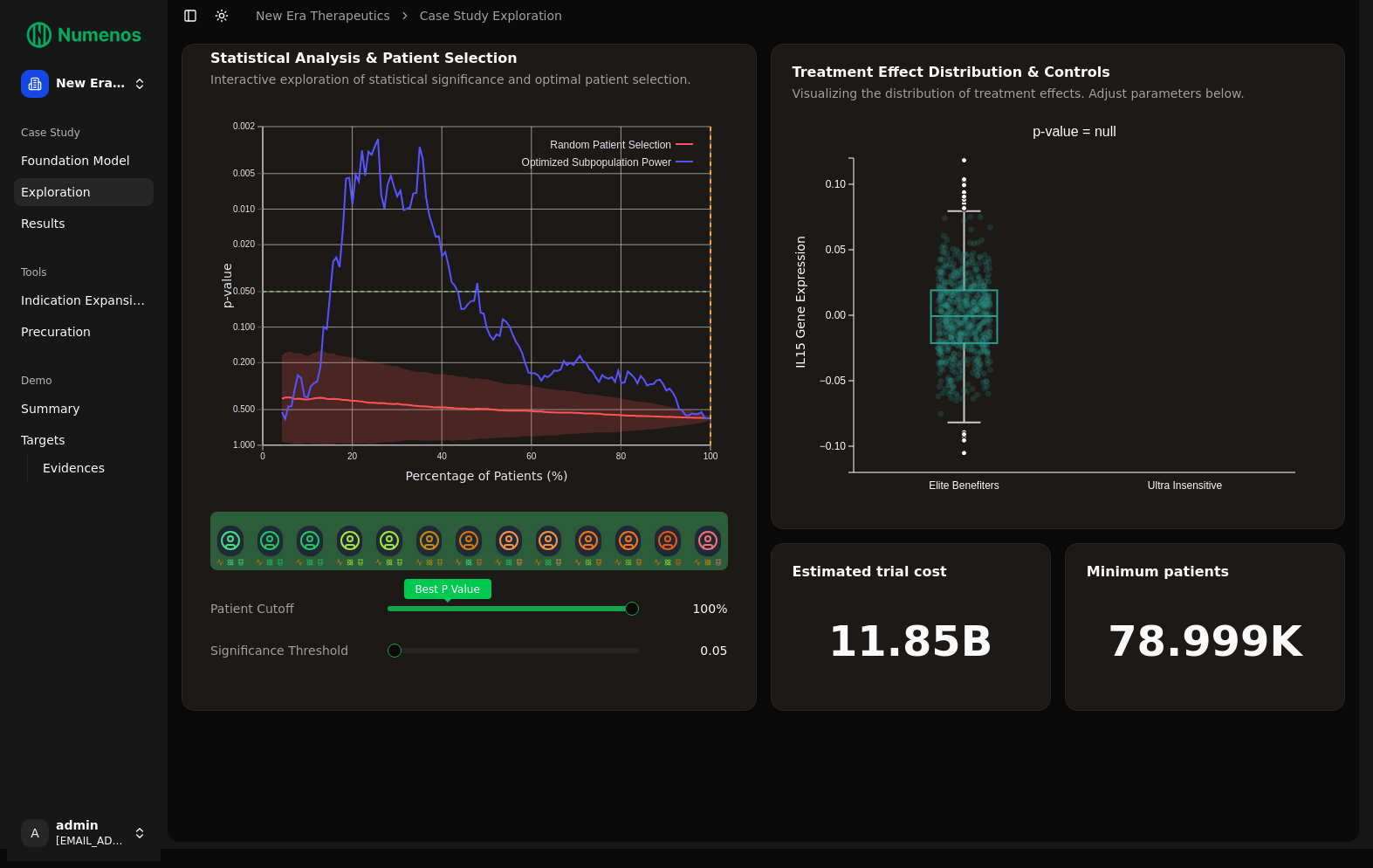
scroll to position [25, 0]
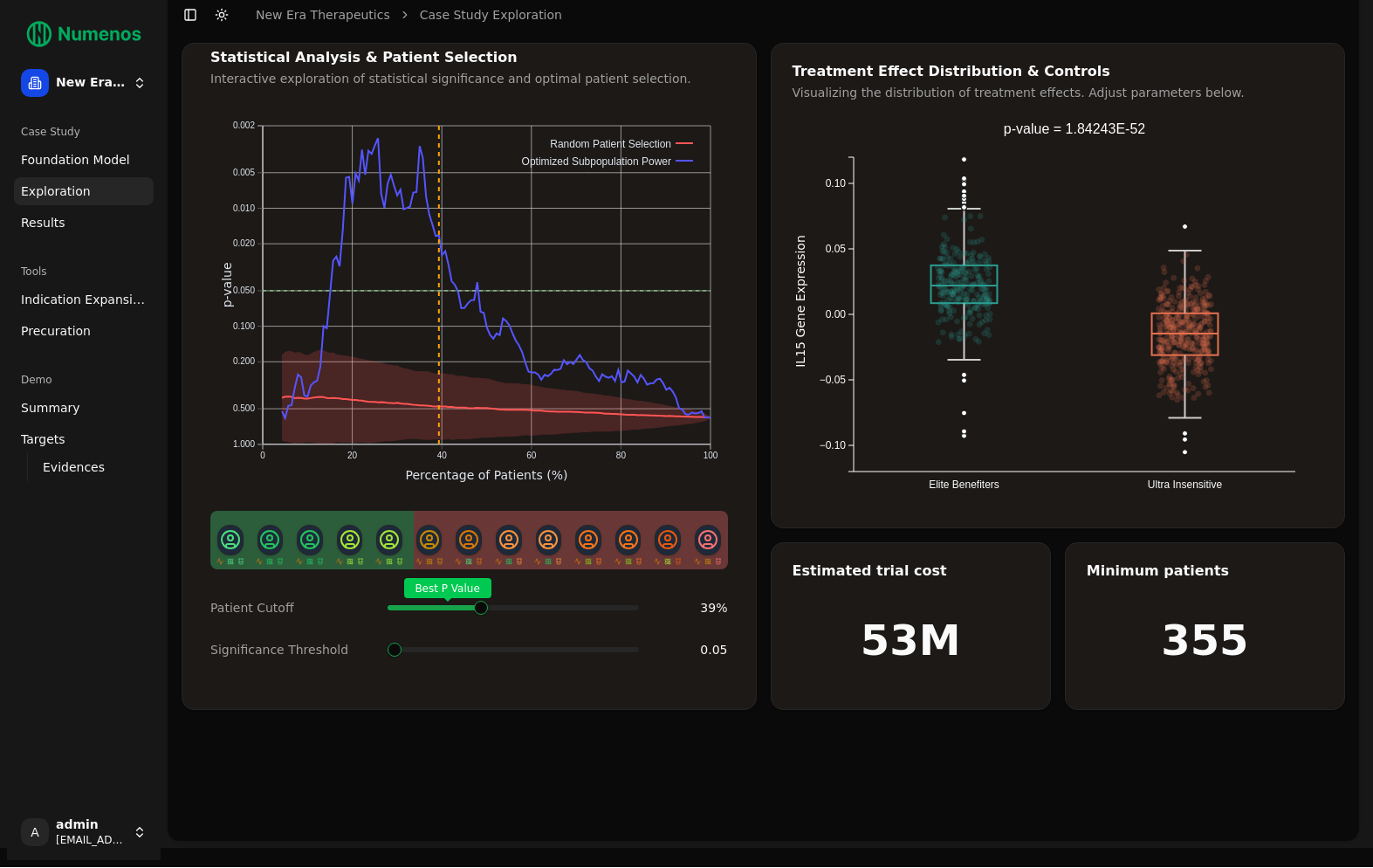
click at [474, 330] on icon "0 20 40 60 80 100 0.002 0.005 0.010 0.020 0.050 0.100 0.200 0.500 1.000 Percent…" at bounding box center [469, 303] width 518 height 389
click at [473, 620] on div "Patient Cutoff Best P Value 39 % Significance Threshold 0.05" at bounding box center [469, 629] width 560 height 77
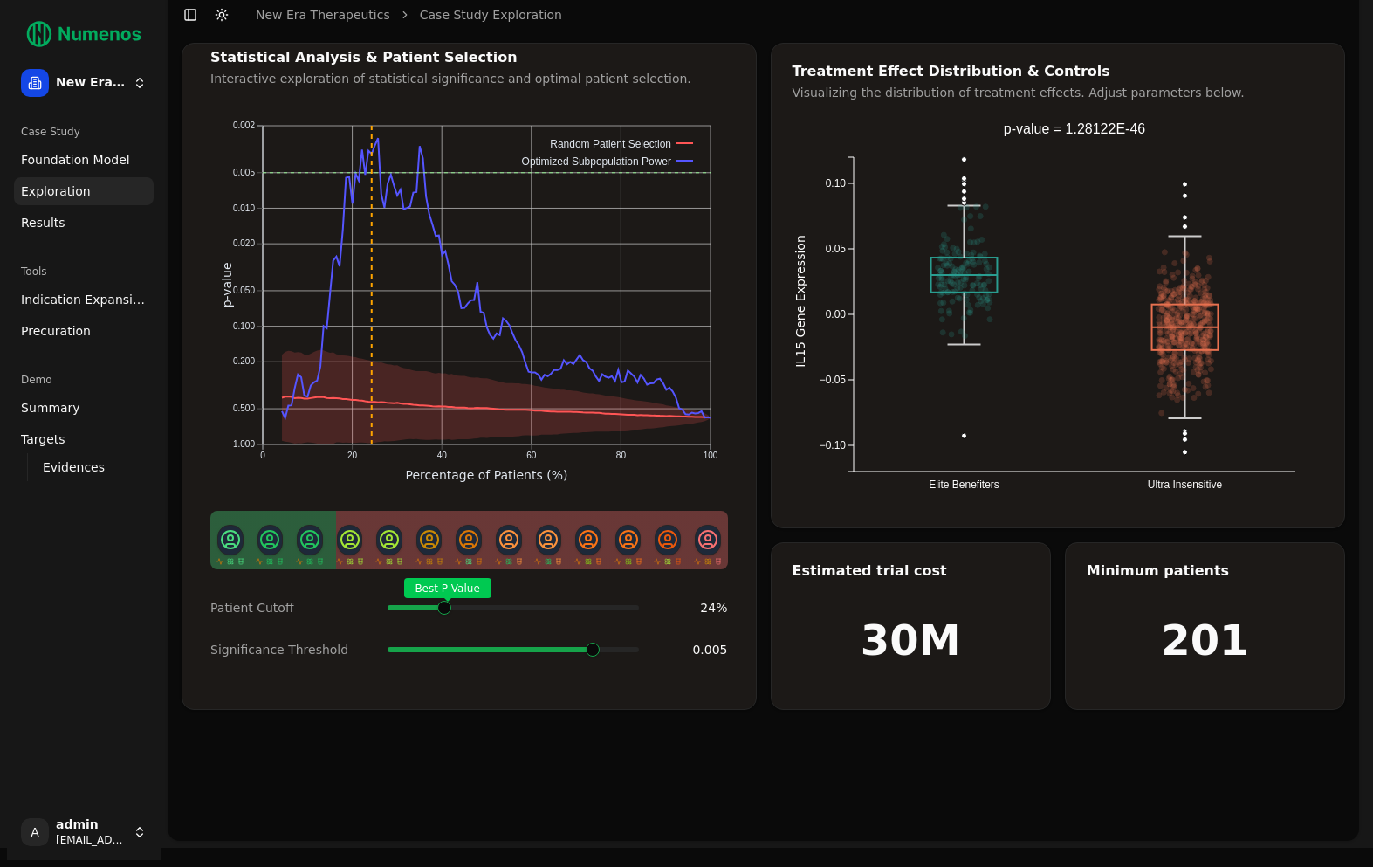
click at [89, 298] on span "Indication Expansion" at bounding box center [84, 300] width 126 height 18
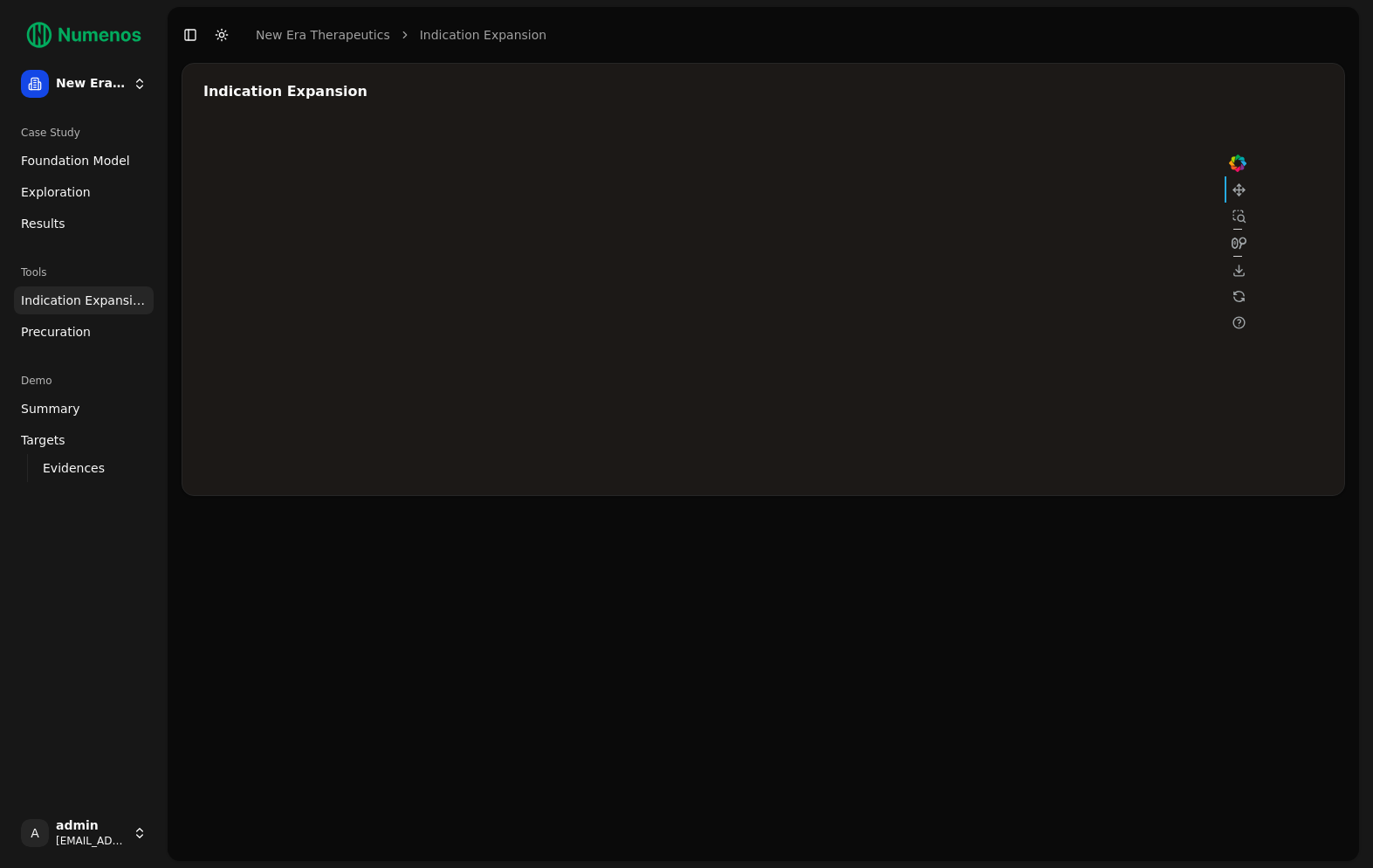
click at [947, 255] on div at bounding box center [727, 299] width 1048 height 349
click at [956, 282] on div at bounding box center [727, 299] width 1048 height 349
click at [857, 302] on div at bounding box center [727, 299] width 1048 height 349
click at [979, 256] on div at bounding box center [727, 299] width 1048 height 349
click at [979, 255] on div at bounding box center [727, 299] width 1048 height 349
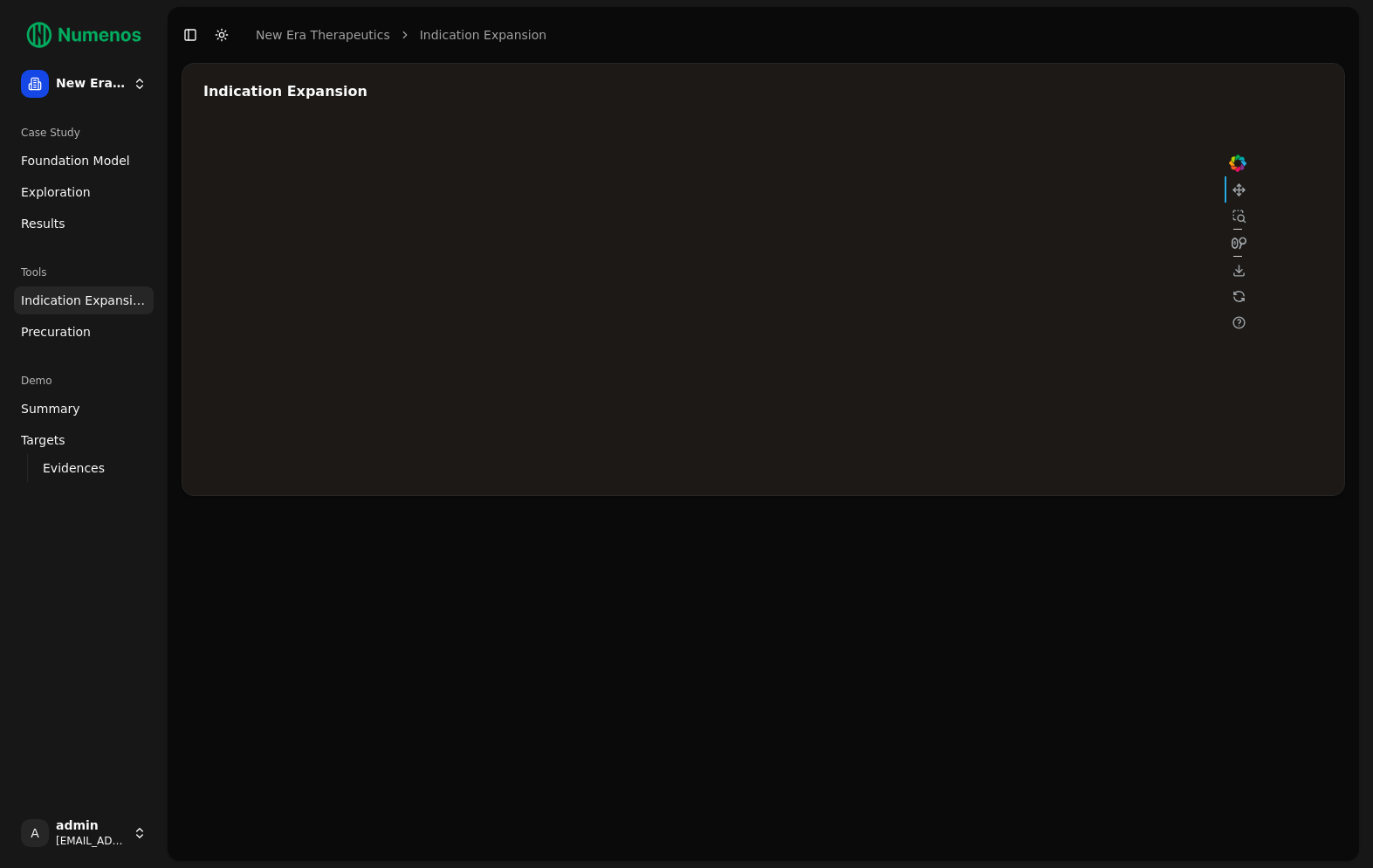
click at [974, 277] on div at bounding box center [727, 299] width 1048 height 349
